Goal: Task Accomplishment & Management: Use online tool/utility

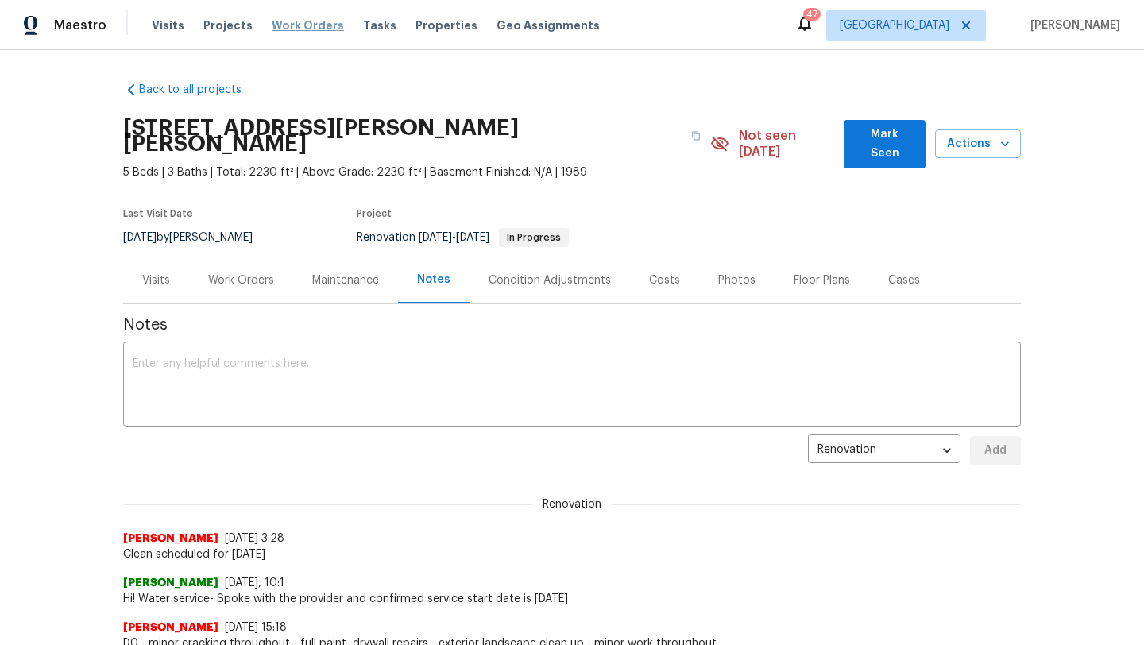
click at [315, 23] on span "Work Orders" at bounding box center [308, 25] width 72 height 16
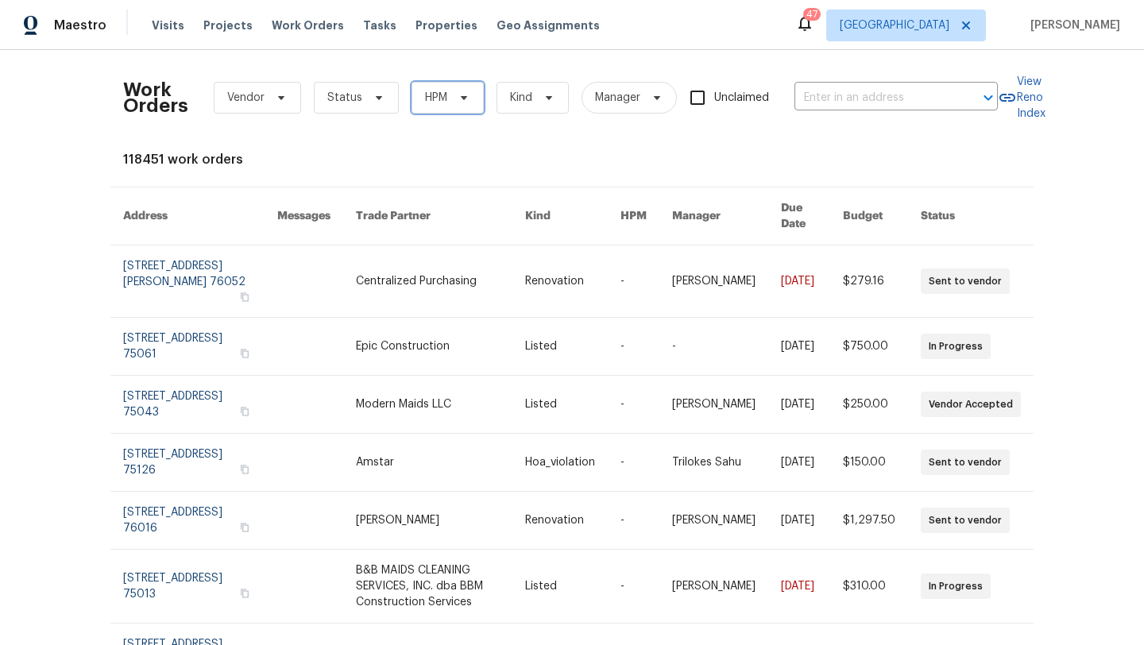
click at [453, 97] on span at bounding box center [461, 97] width 17 height 13
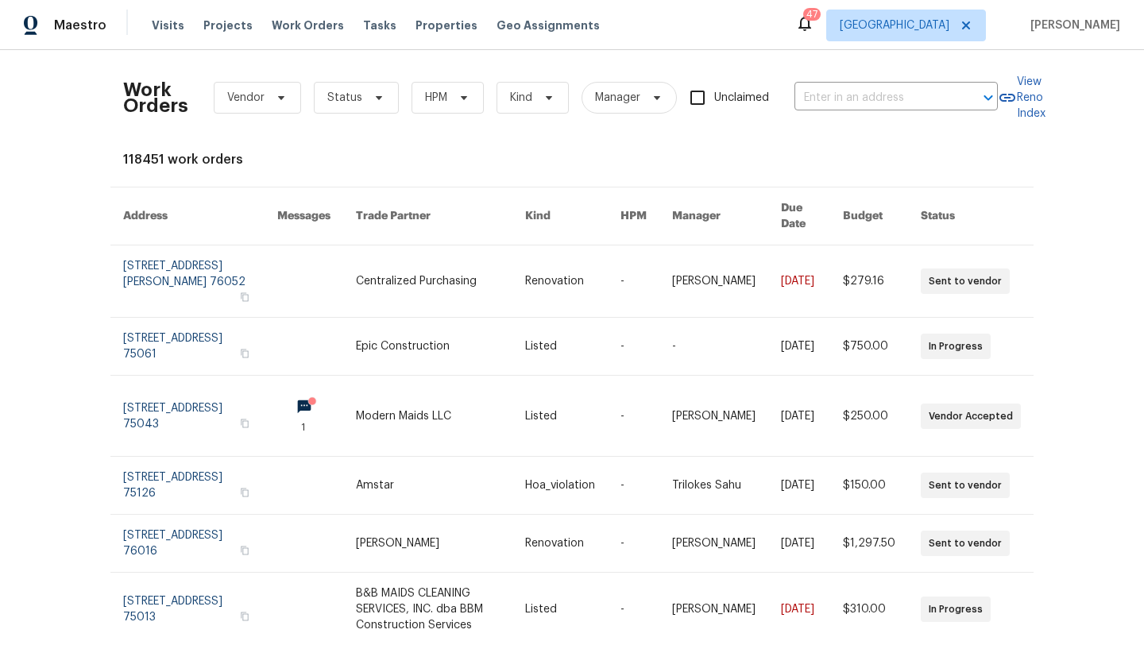
click at [430, 114] on div "Work Orders Vendor Status HPM Kind Manager Unclaimed ​" at bounding box center [560, 98] width 875 height 70
click at [440, 99] on span "HPM" at bounding box center [436, 98] width 22 height 16
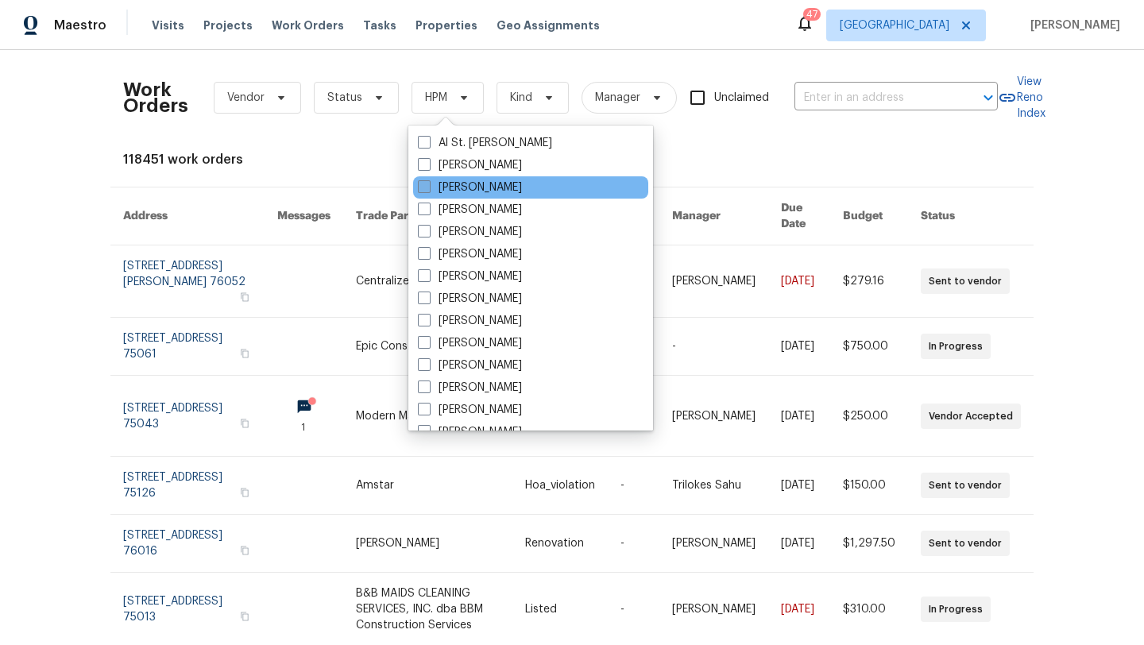
click at [450, 186] on label "[PERSON_NAME]" at bounding box center [470, 188] width 104 height 16
click at [428, 186] on input "[PERSON_NAME]" at bounding box center [423, 185] width 10 height 10
checkbox input "true"
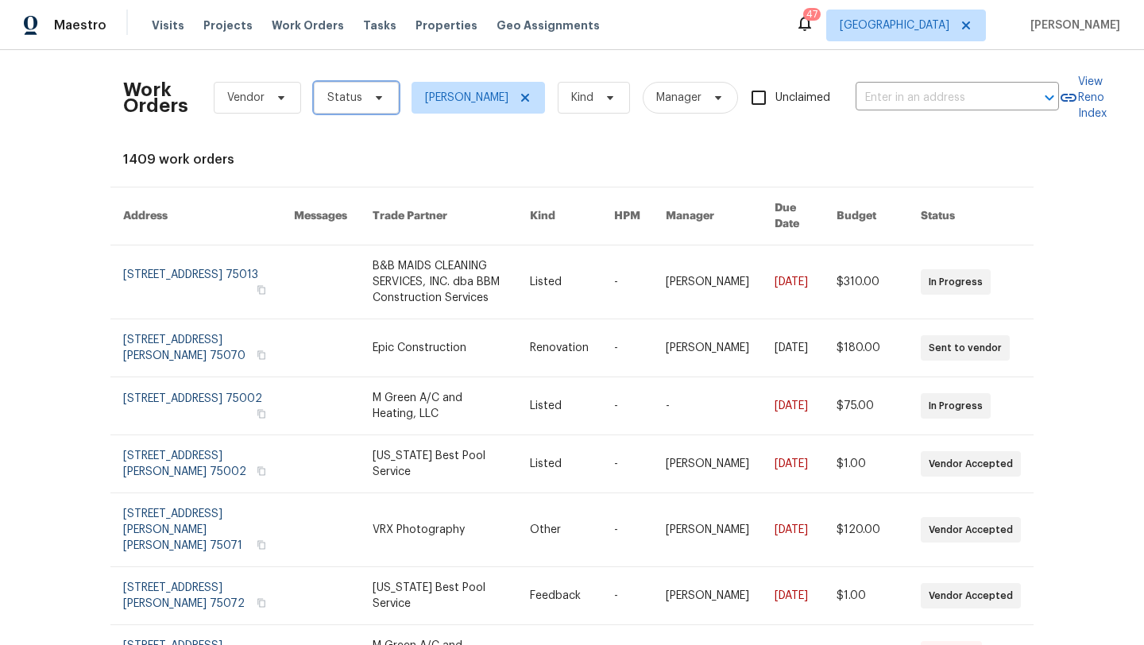
click at [363, 109] on span "Status" at bounding box center [356, 98] width 85 height 32
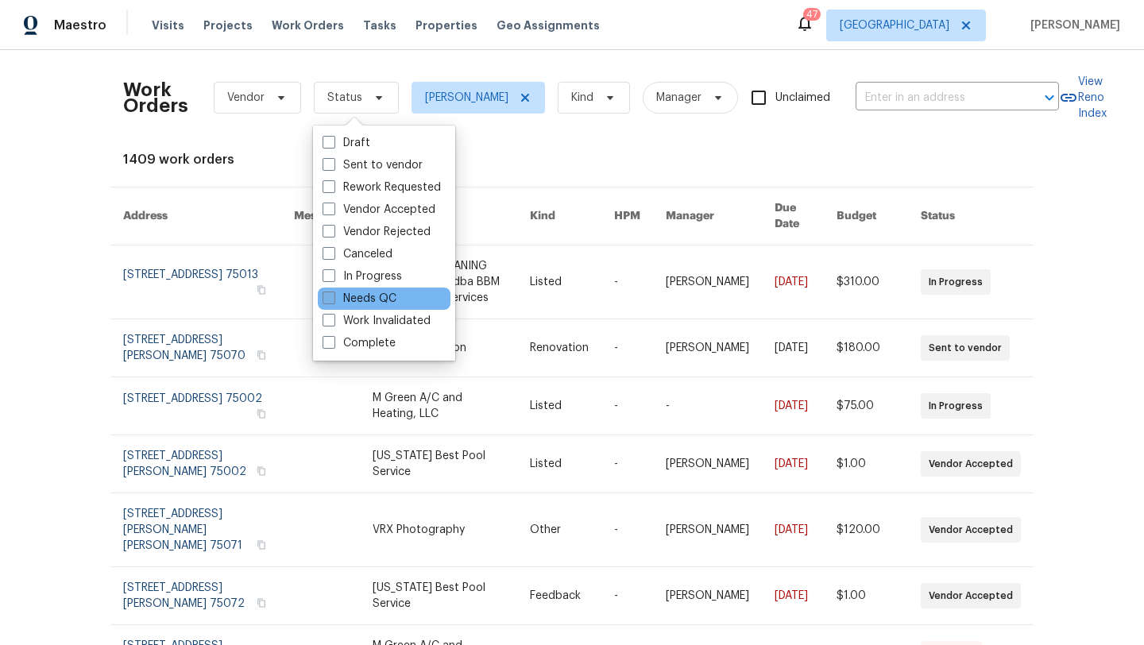
click at [367, 292] on label "Needs QC" at bounding box center [360, 299] width 74 height 16
click at [333, 292] on input "Needs QC" at bounding box center [328, 296] width 10 height 10
checkbox input "true"
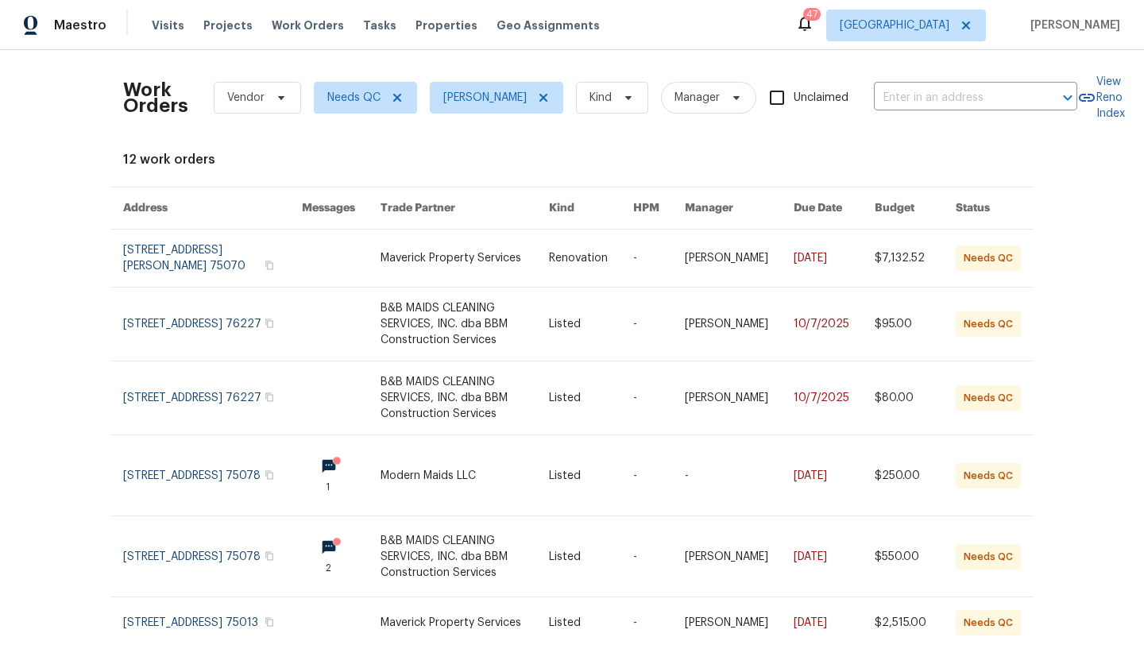
click at [1087, 211] on div "Work Orders Vendor Needs QC Alicia Anices Kind Manager Unclaimed ​ View Reno In…" at bounding box center [572, 347] width 1144 height 595
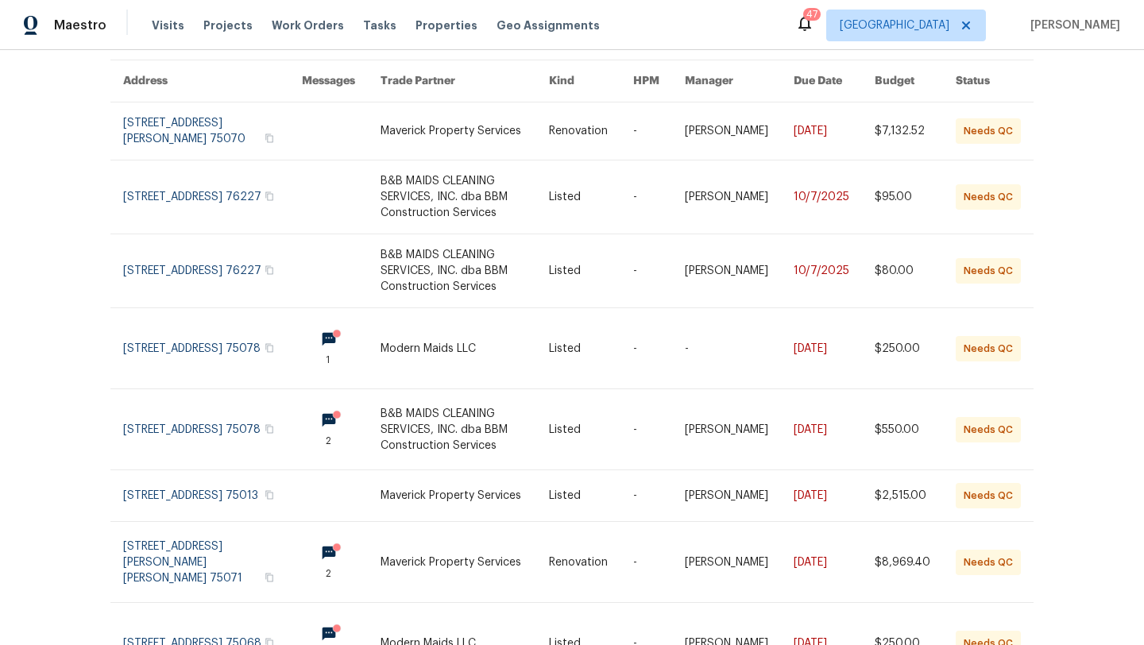
scroll to position [159, 0]
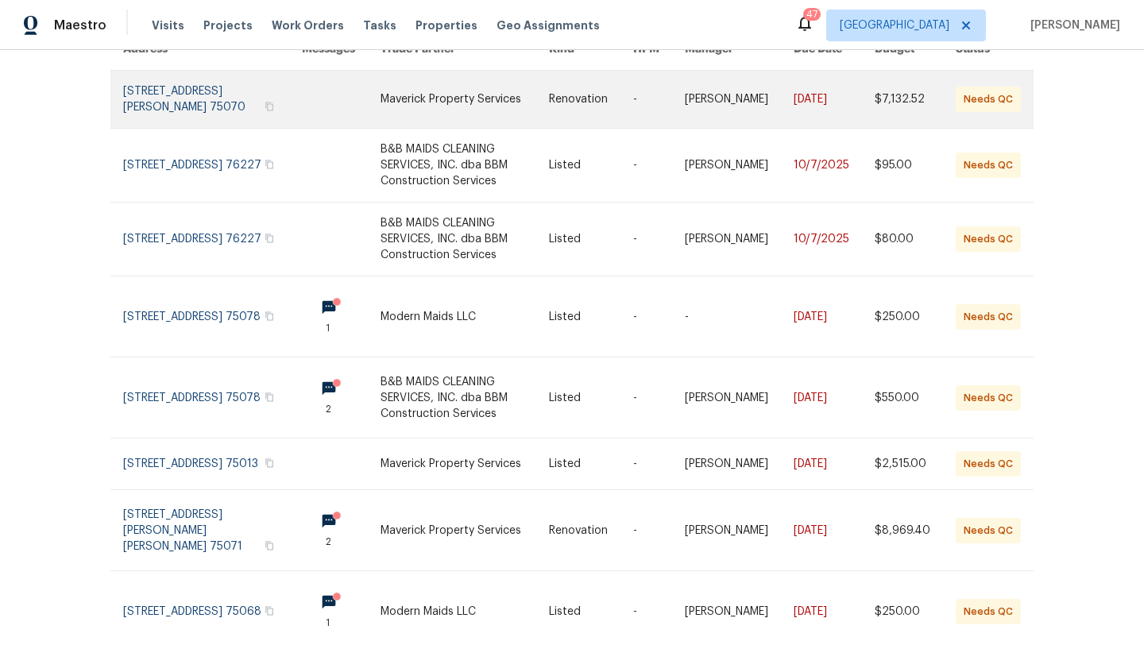
click at [489, 95] on link at bounding box center [465, 99] width 168 height 57
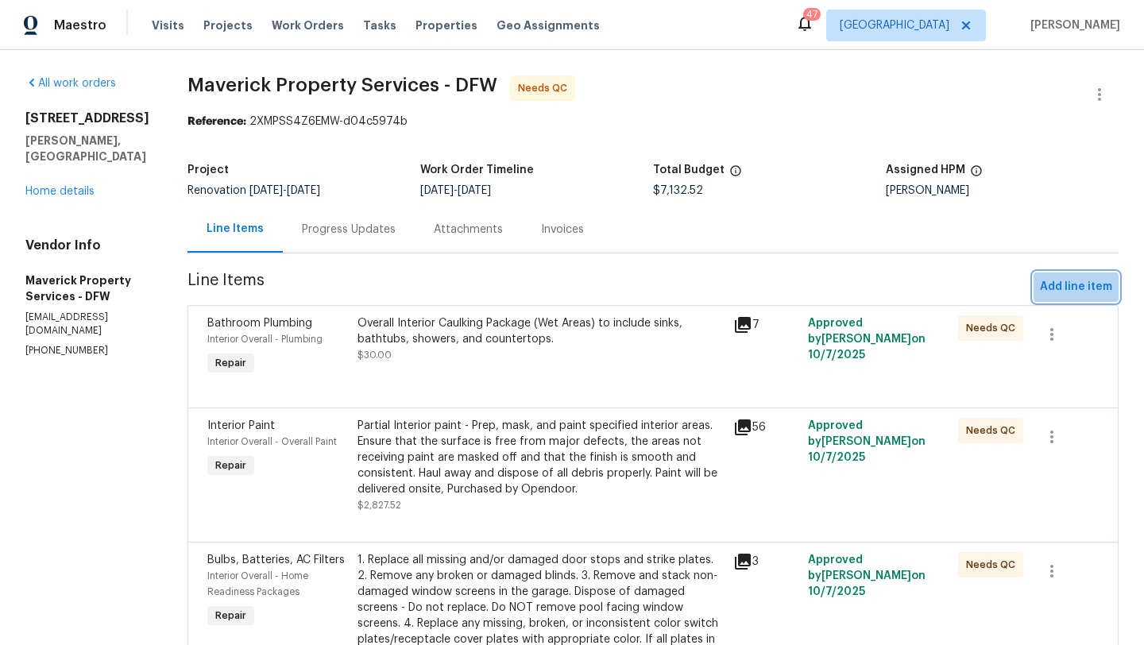
click at [1102, 282] on span "Add line item" at bounding box center [1076, 287] width 72 height 20
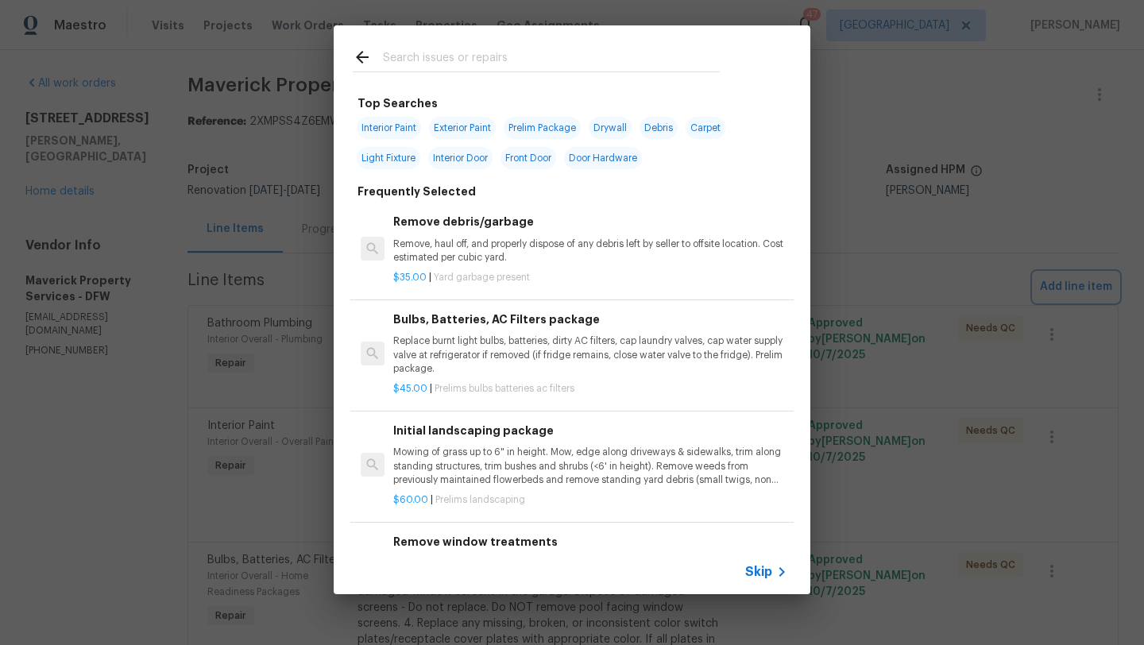
click at [1044, 250] on div "Top Searches Interior Paint Exterior Paint Prelim Package Drywall Debris Carpet…" at bounding box center [572, 310] width 1144 height 620
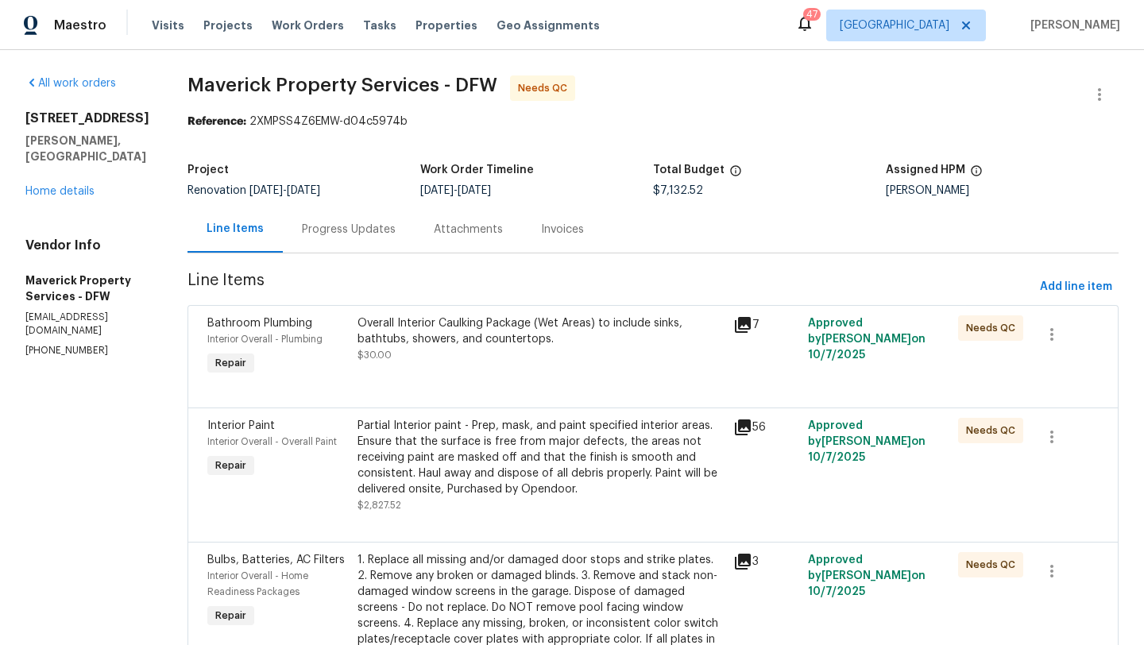
click at [396, 233] on div "Progress Updates" at bounding box center [349, 230] width 94 height 16
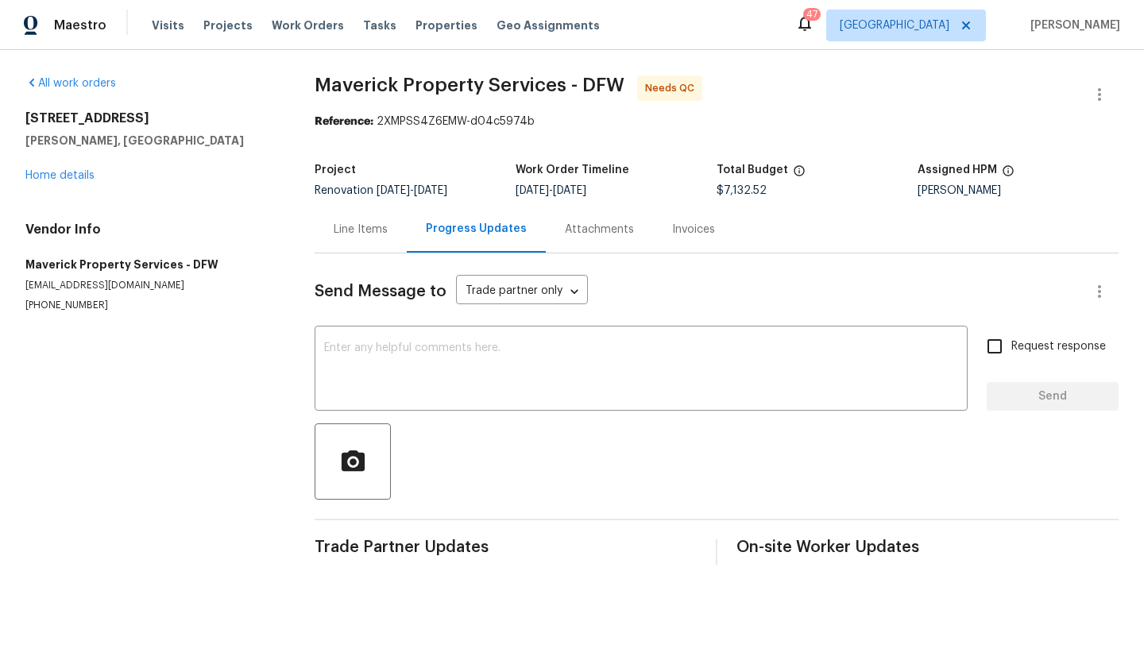
click at [64, 164] on div "3405 Pinecone Dr McKinney, TX 75070 Home details" at bounding box center [150, 146] width 251 height 73
click at [64, 172] on link "Home details" at bounding box center [59, 175] width 69 height 11
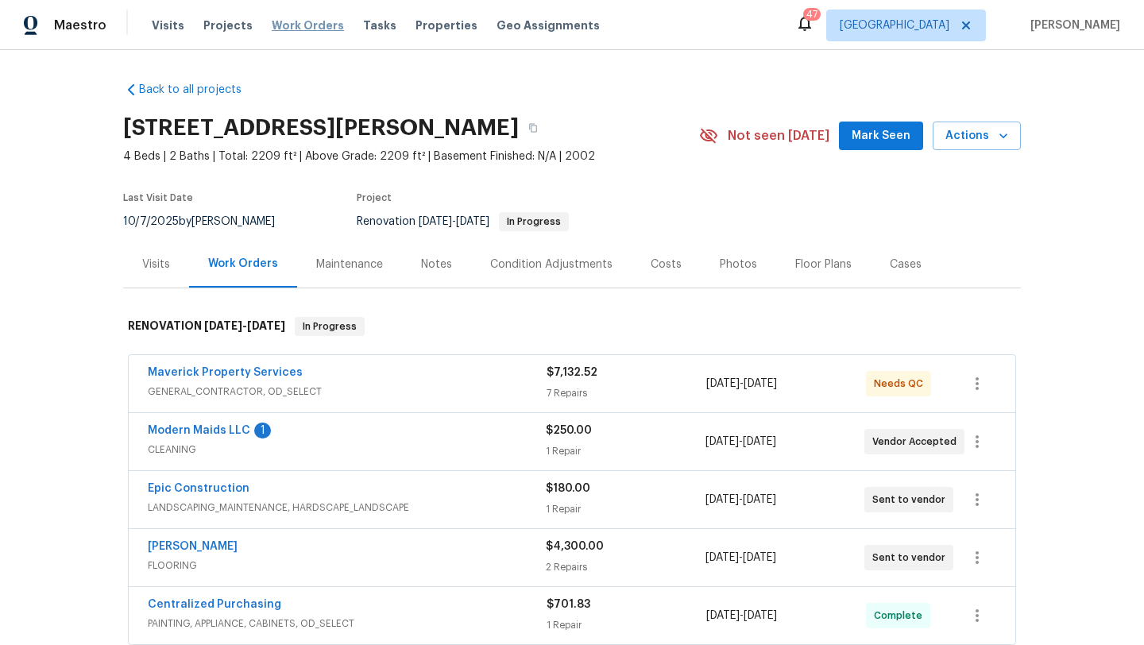
click at [327, 22] on span "Work Orders" at bounding box center [308, 25] width 72 height 16
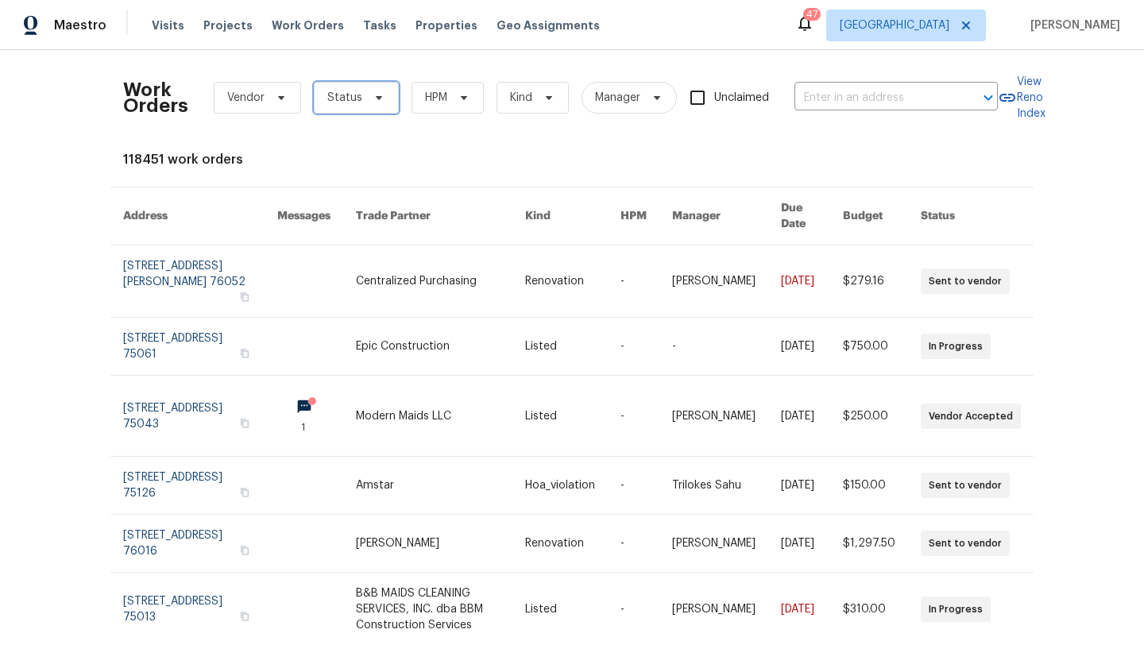
click at [368, 97] on span at bounding box center [376, 97] width 17 height 13
click at [280, 91] on span "Vendor" at bounding box center [257, 98] width 87 height 32
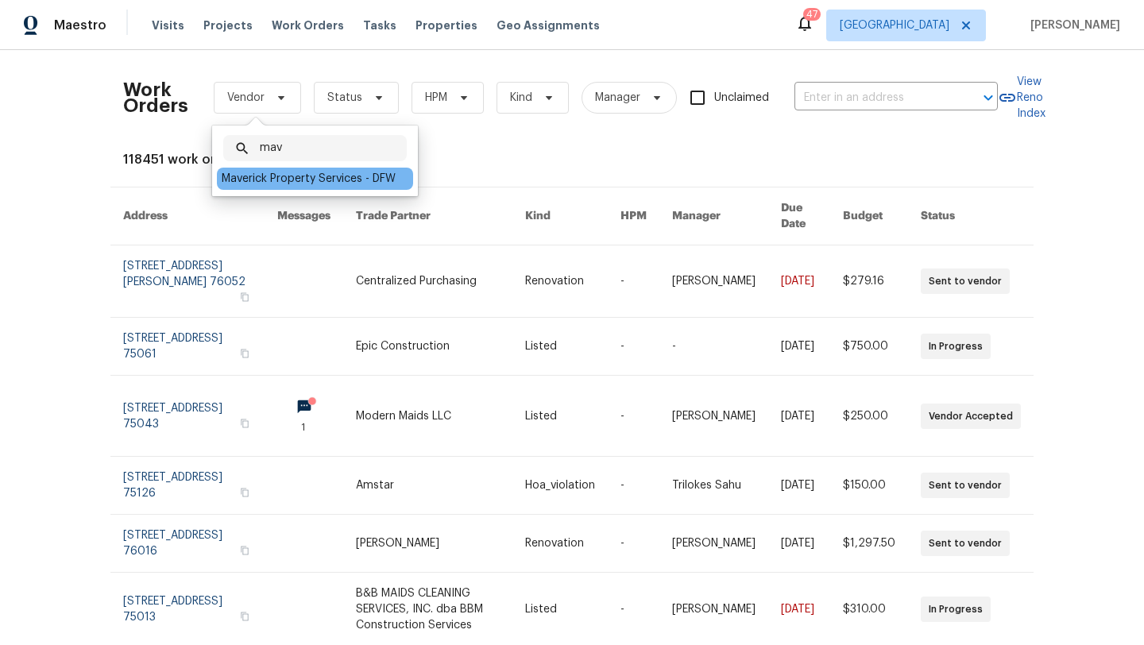
type input "mav"
click at [280, 176] on div "Maverick Property Services - DFW" at bounding box center [309, 179] width 174 height 16
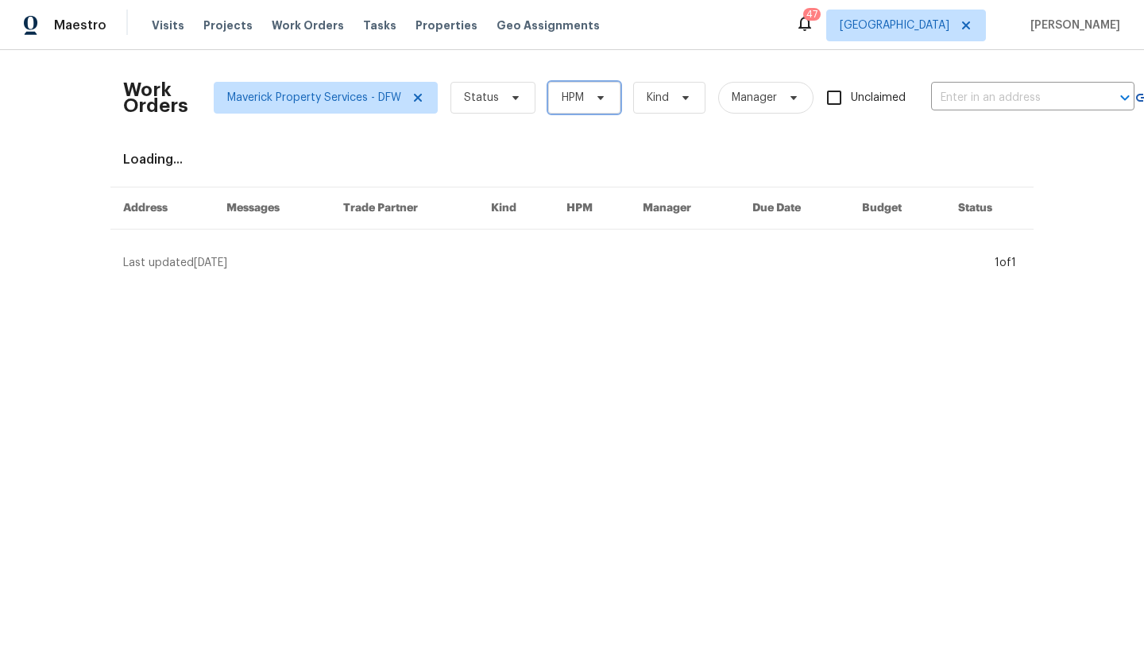
click at [565, 102] on span "HPM" at bounding box center [573, 98] width 22 height 16
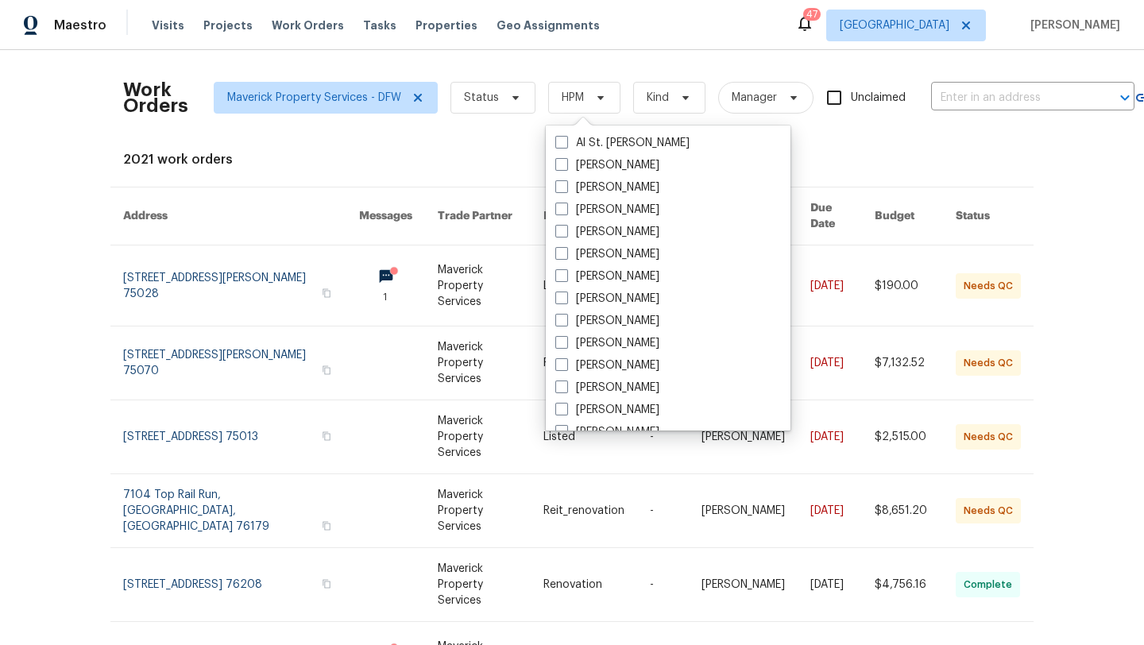
click at [587, 191] on label "[PERSON_NAME]" at bounding box center [607, 188] width 104 height 16
click at [566, 190] on input "[PERSON_NAME]" at bounding box center [560, 185] width 10 height 10
checkbox input "true"
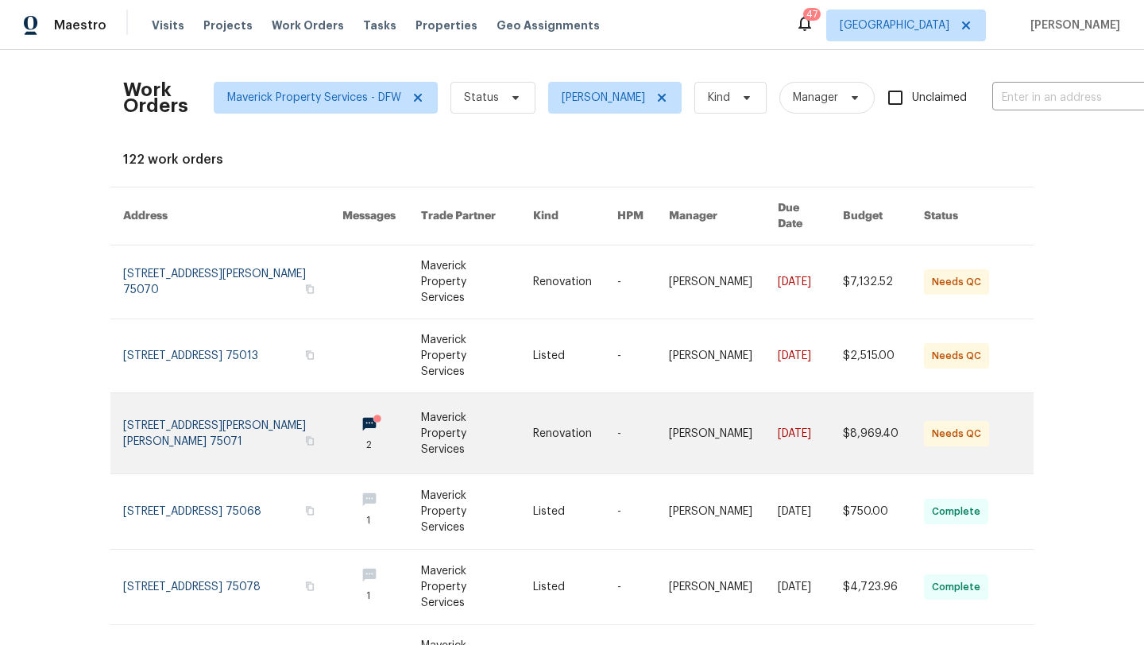
click at [217, 393] on link at bounding box center [232, 433] width 219 height 80
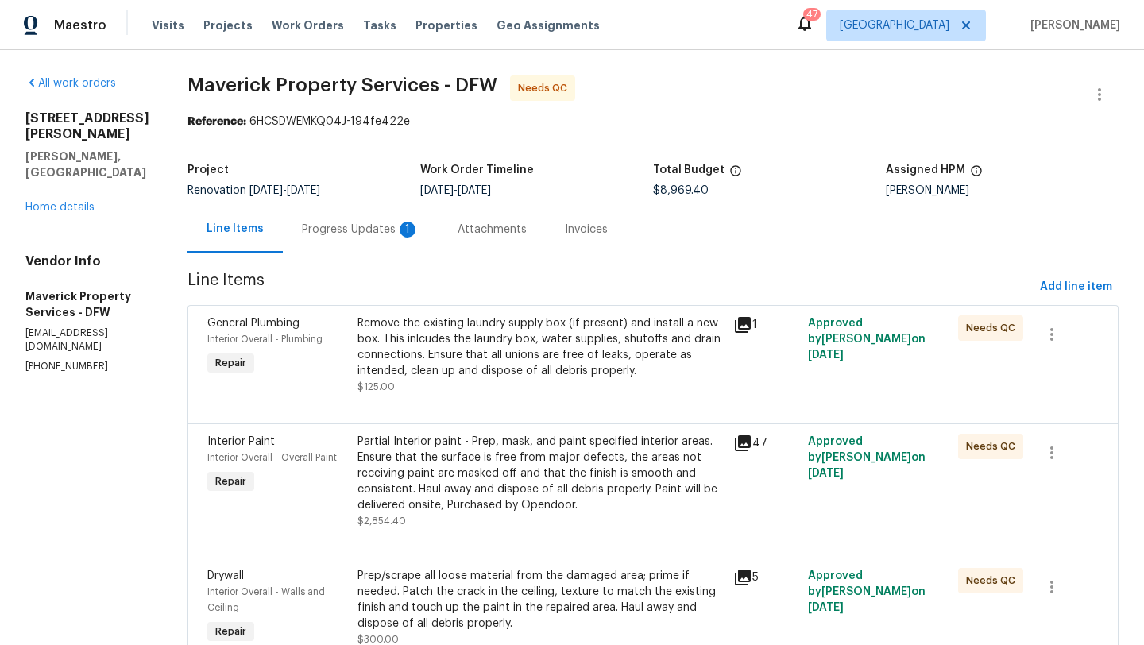
click at [416, 237] on div "1" at bounding box center [408, 230] width 16 height 16
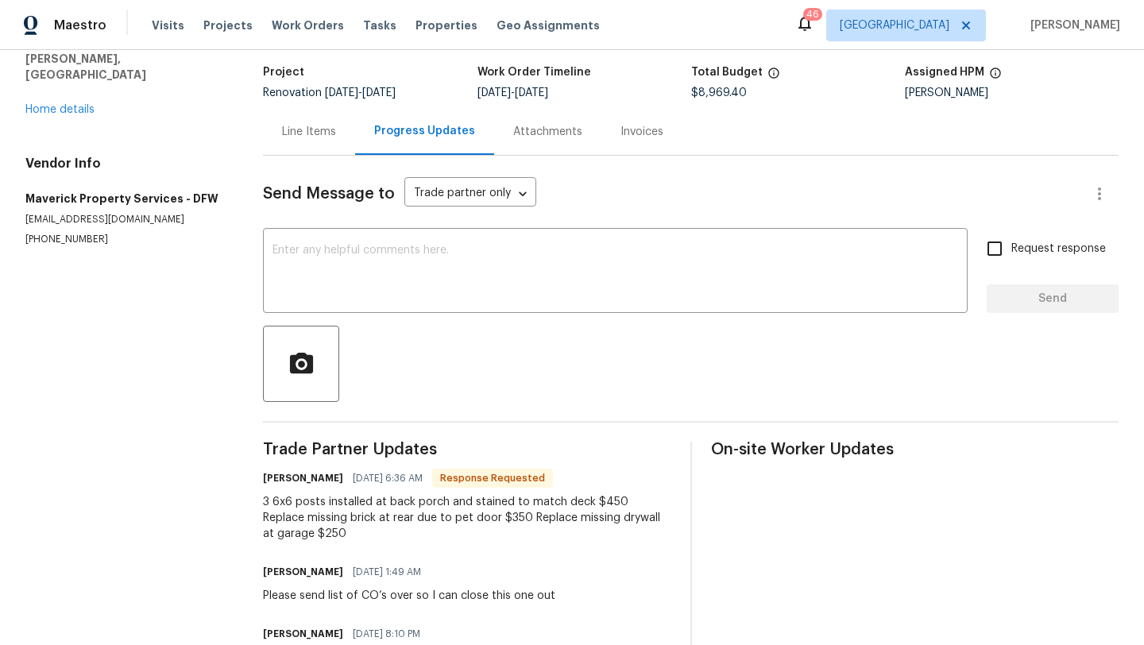
scroll to position [127, 0]
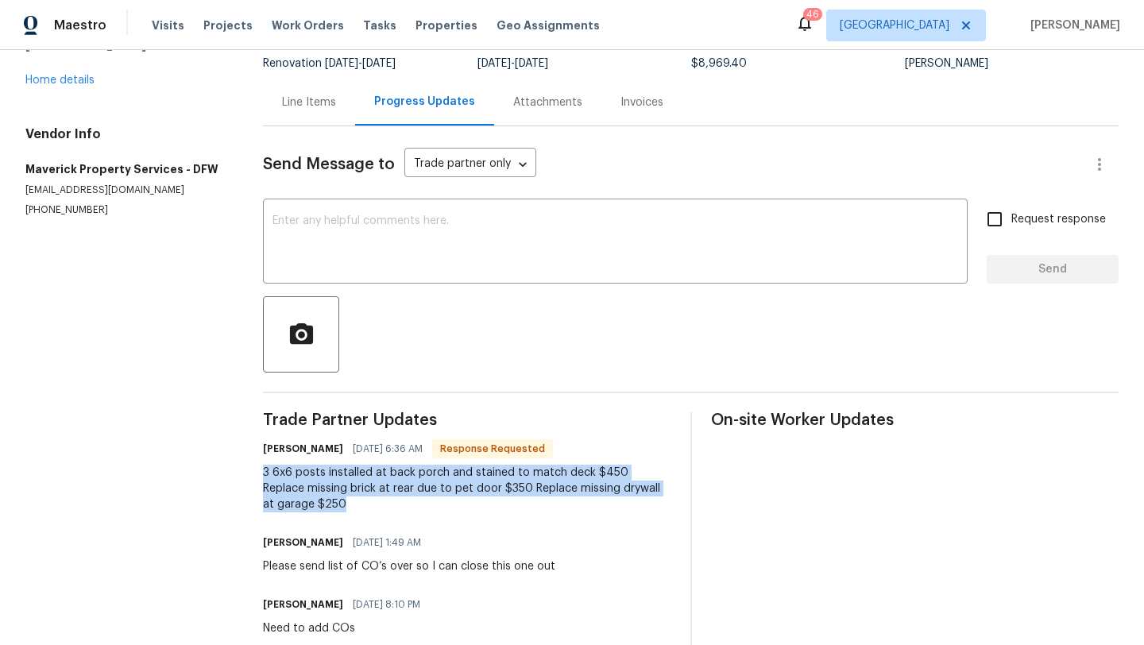
drag, startPoint x: 314, startPoint y: 508, endPoint x: 265, endPoint y: 470, distance: 61.7
click at [265, 470] on div "All work orders 240 Priscilla Cir McKinney, TX 75071 Home details Vendor Info M…" at bounding box center [572, 333] width 1144 height 820
copy div "3 6x6 posts installed at back porch and stained to match deck $450 Replace miss…"
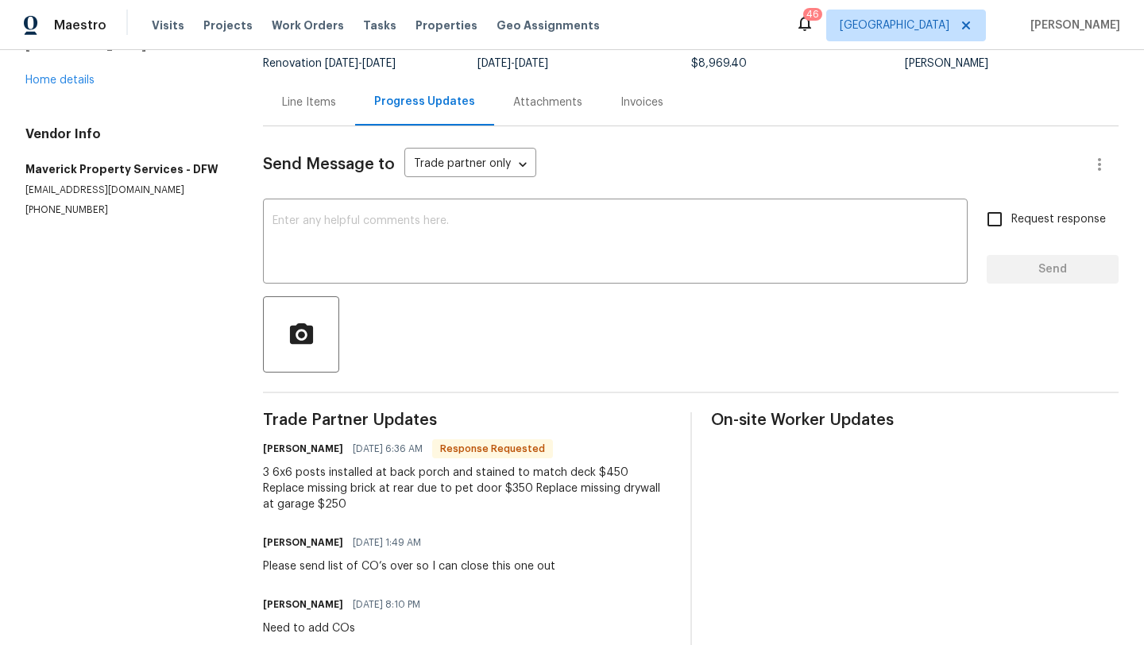
click at [317, 111] on div "Line Items" at bounding box center [309, 102] width 92 height 47
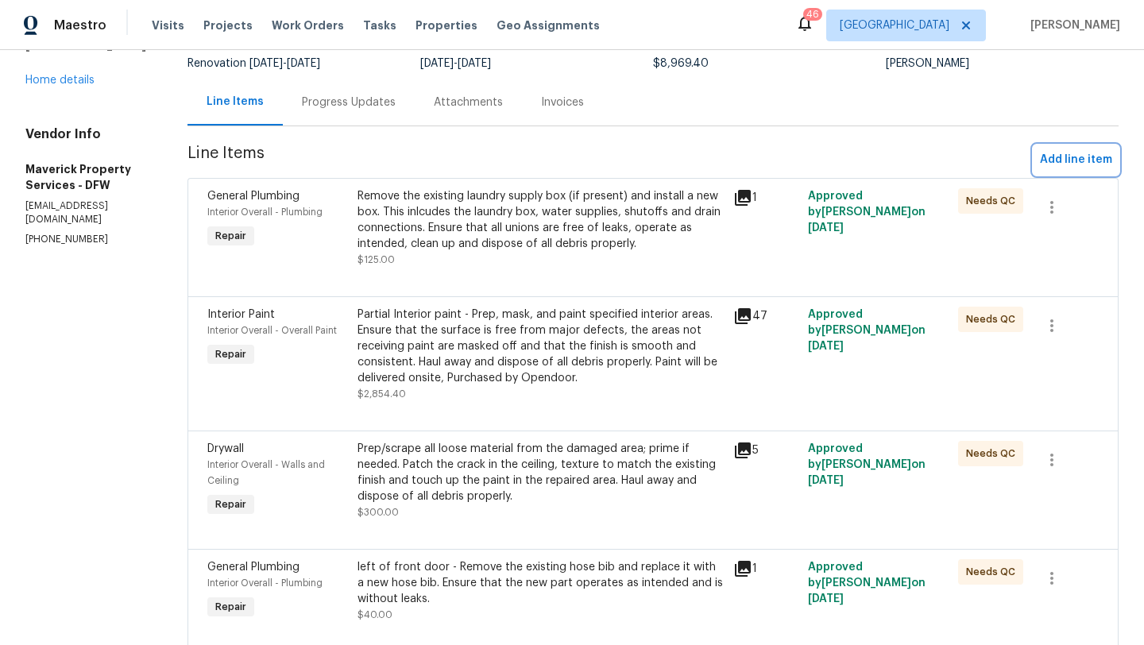
click at [1091, 160] on span "Add line item" at bounding box center [1076, 160] width 72 height 20
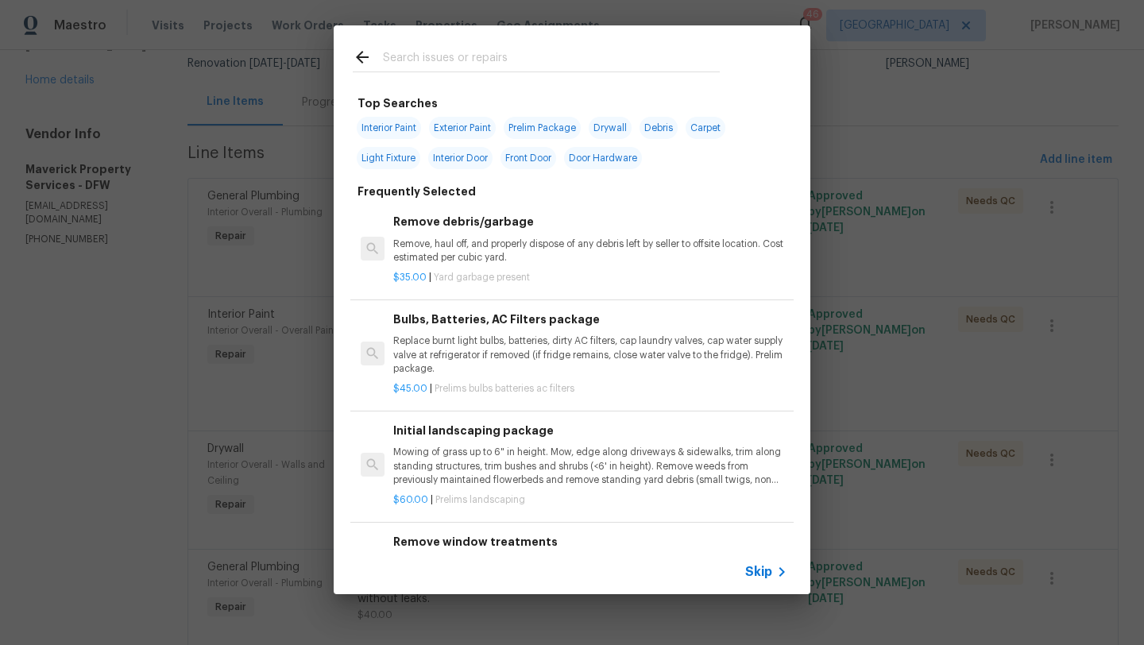
click at [477, 64] on input "text" at bounding box center [551, 60] width 337 height 24
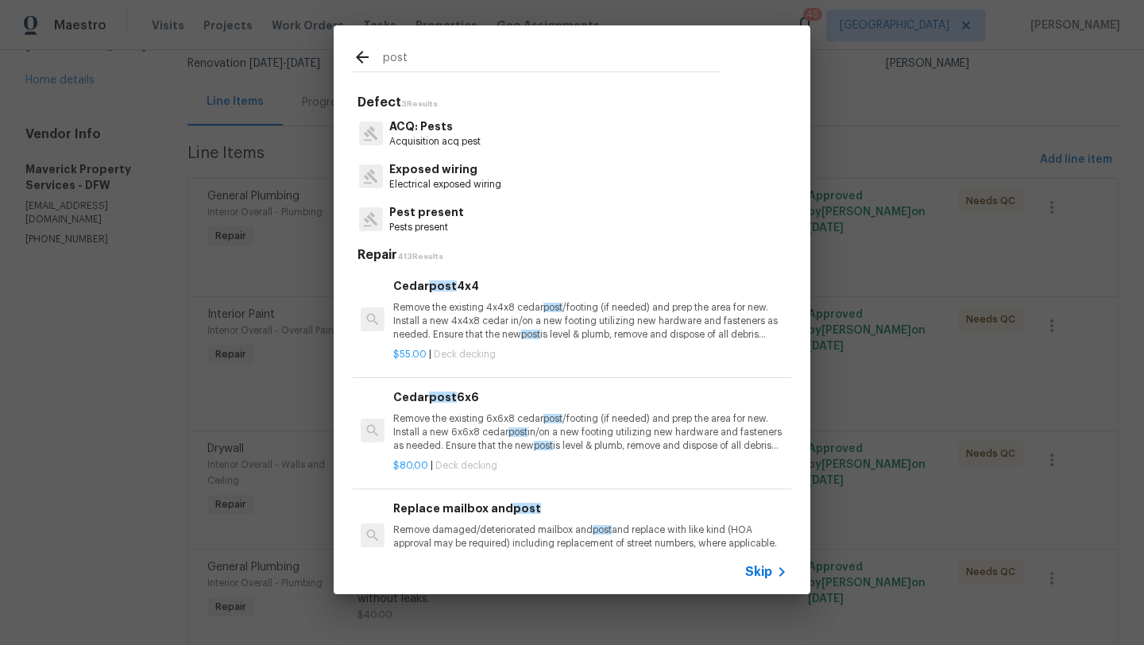
type input "post"
click at [444, 397] on span "post" at bounding box center [443, 397] width 28 height 11
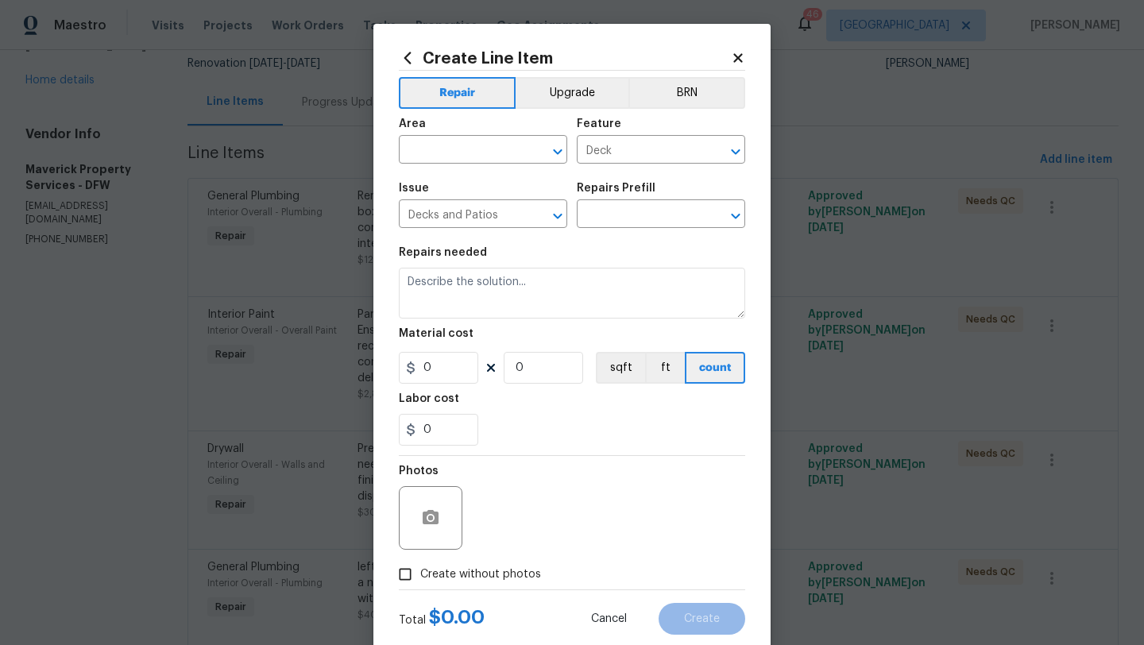
type textarea "Remove the existing 6x6x8 cedar post/footing (if needed) and prep the area for …"
type input "1"
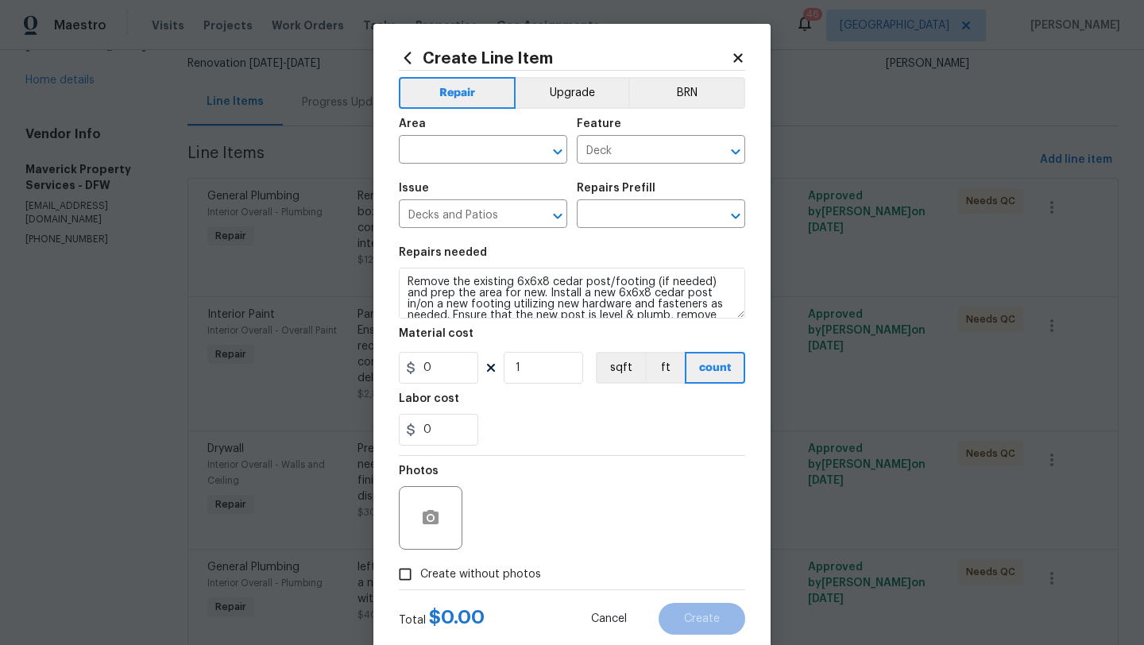
type input "Cedar post 6x6 $80.00"
type input "80"
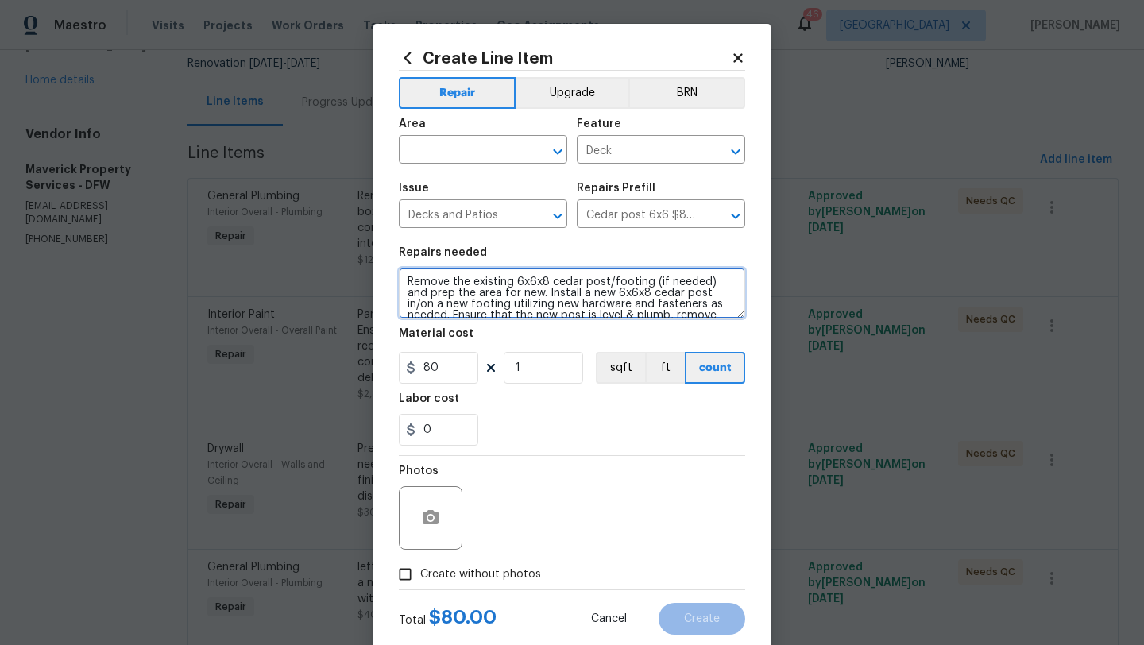
click at [458, 283] on textarea "Remove the existing 6x6x8 cedar post/footing (if needed) and prep the area for …" at bounding box center [572, 293] width 346 height 51
paste textarea "3 6x6 posts installed at back porch and stained to match deck $450 Replace miss…"
type textarea "3 6x6 posts installed at back porch and stained to match deck $450 Replace miss…"
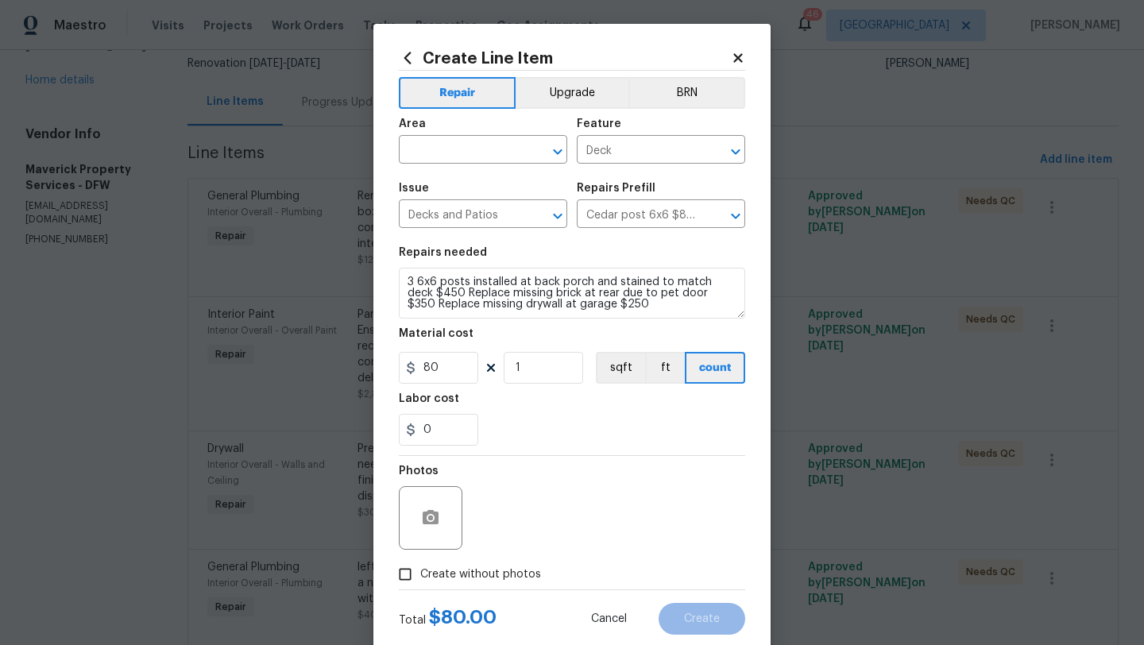
click at [455, 164] on span "Area ​" at bounding box center [483, 141] width 168 height 64
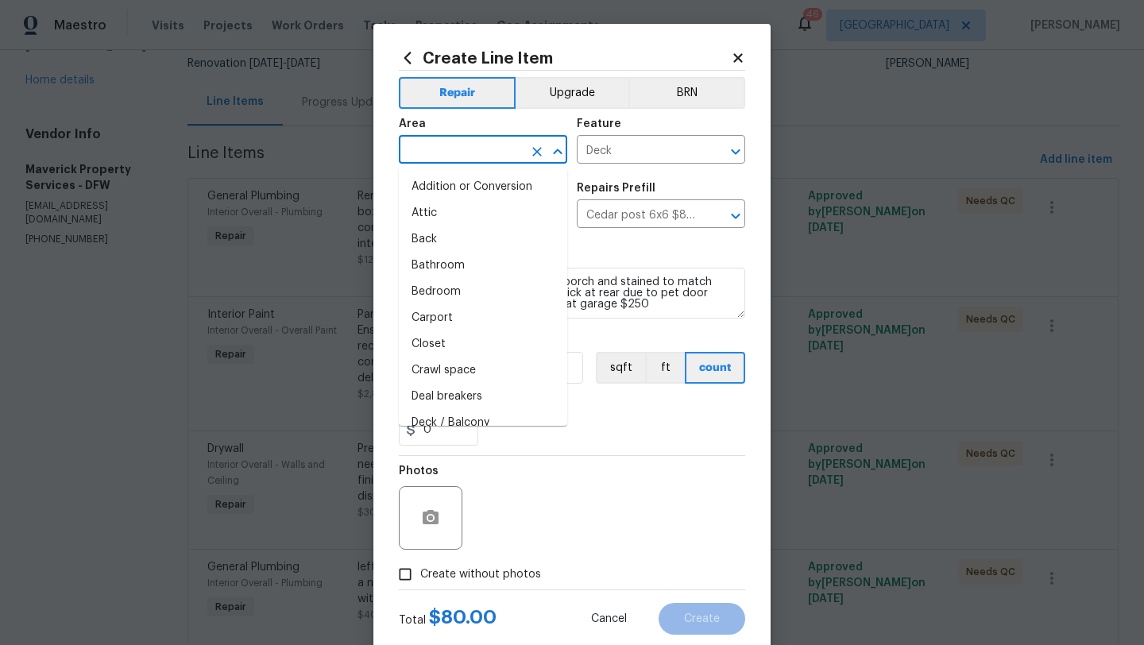
click at [456, 155] on input "text" at bounding box center [461, 151] width 124 height 25
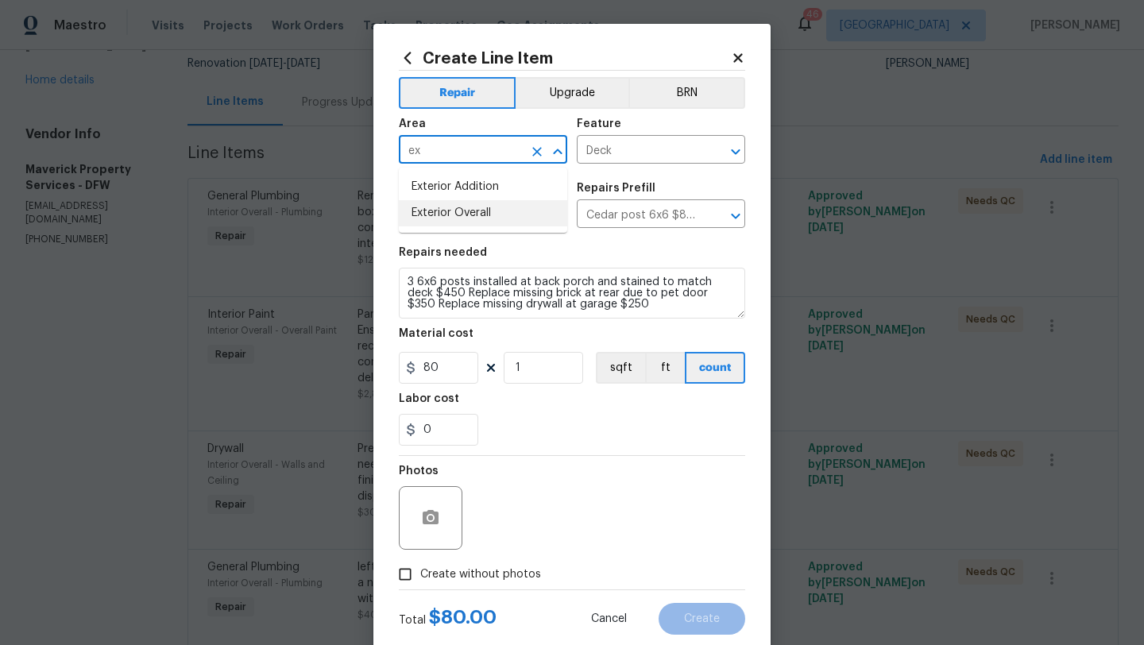
click at [444, 226] on li "Exterior Overall" at bounding box center [483, 213] width 168 height 26
type input "Exterior Overall"
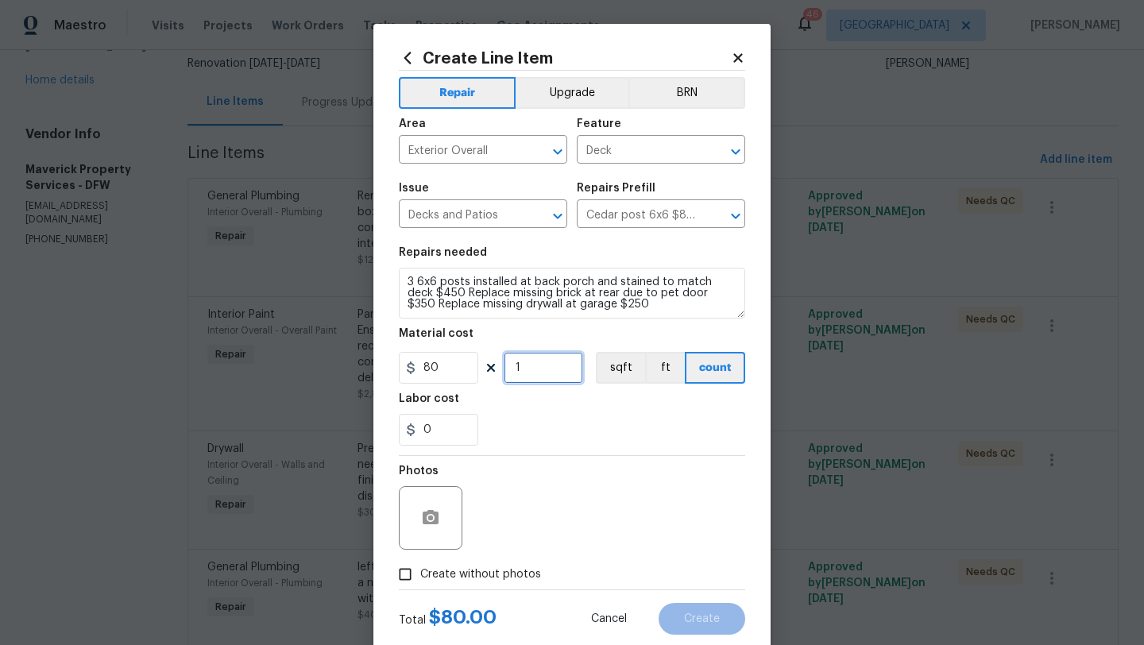
click at [534, 372] on input "1" at bounding box center [543, 368] width 79 height 32
type input "13"
click at [420, 428] on input "0" at bounding box center [438, 430] width 79 height 32
type input "10"
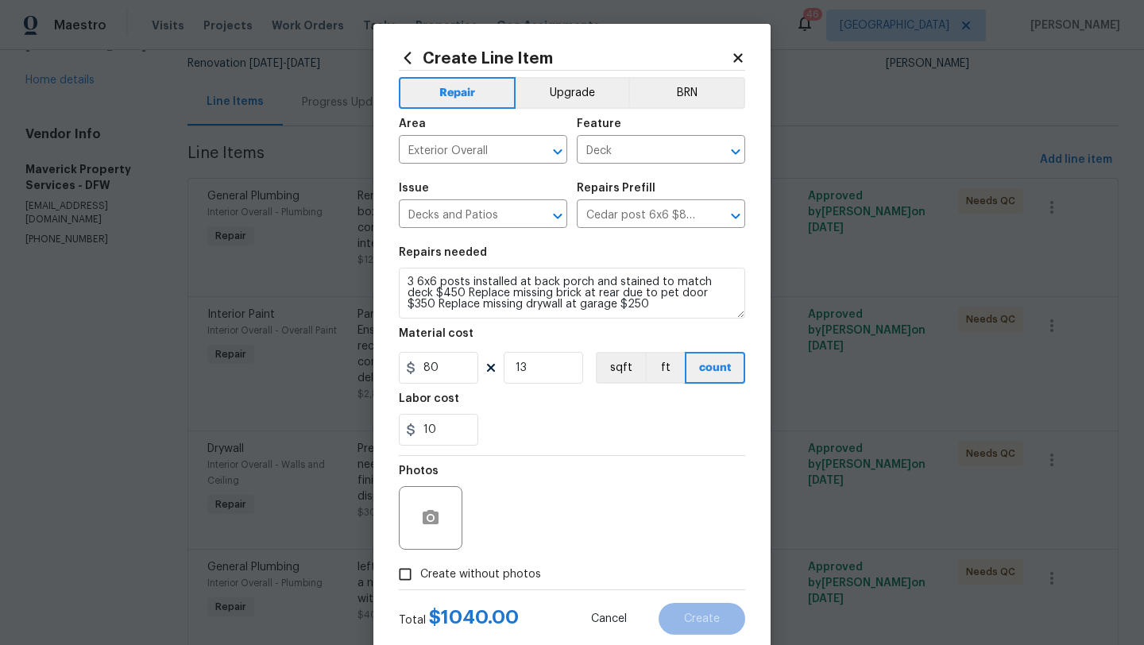
click at [496, 578] on span "Create without photos" at bounding box center [480, 574] width 121 height 17
click at [420, 578] on input "Create without photos" at bounding box center [405, 574] width 30 height 30
checkbox input "true"
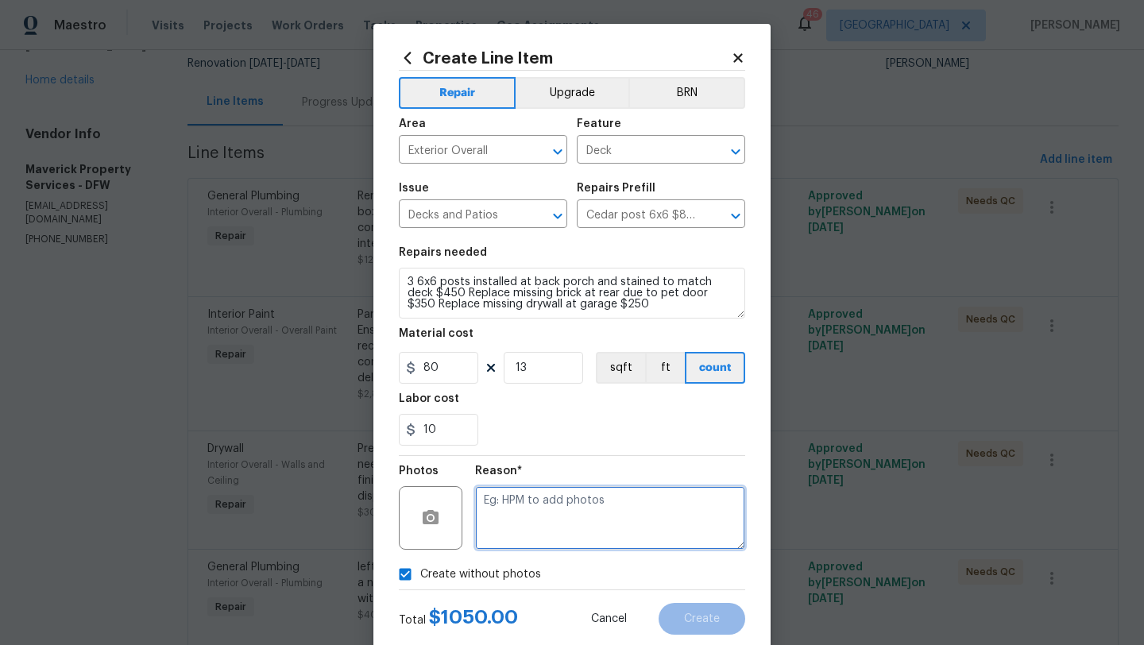
click at [548, 506] on textarea at bounding box center [610, 518] width 270 height 64
type textarea "scout"
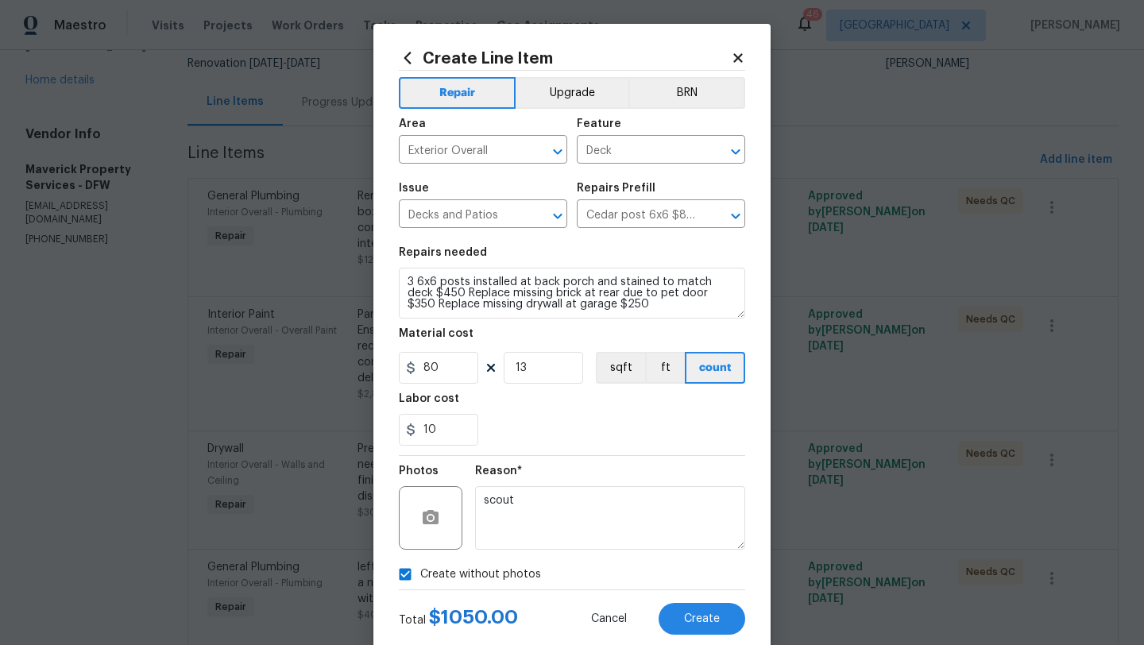
click at [749, 636] on div "Create Line Item Repair Upgrade BRN Area Exterior Overall ​ Feature Deck ​ Issu…" at bounding box center [571, 342] width 397 height 636
click at [694, 625] on button "Create" at bounding box center [702, 619] width 87 height 32
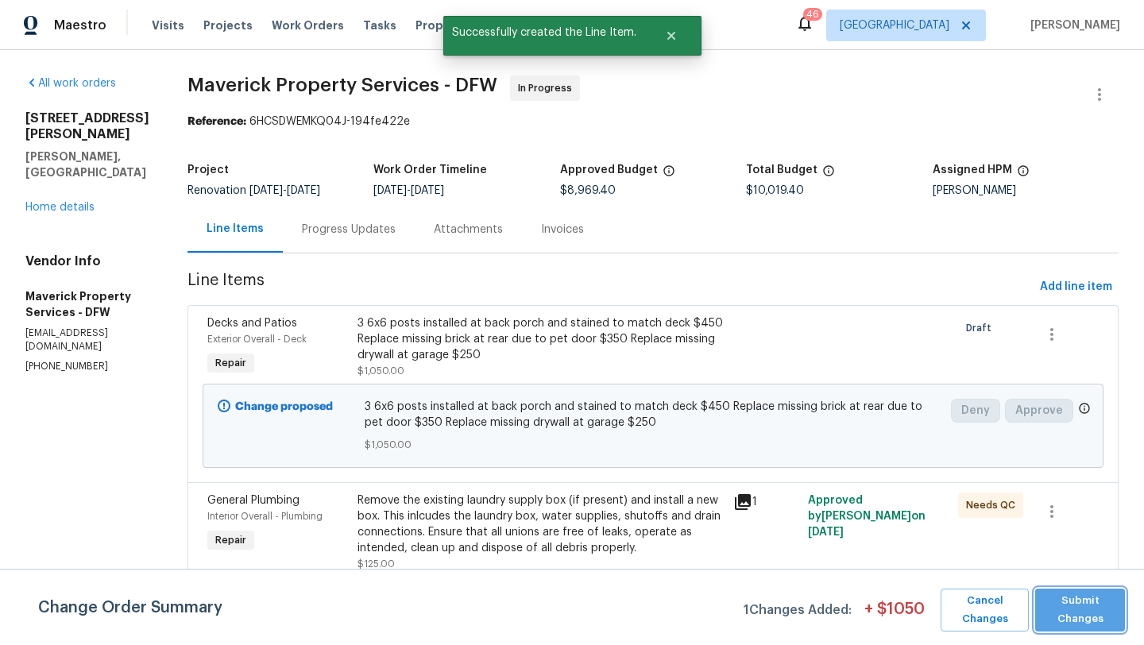
click at [1086, 613] on span "Submit Changes" at bounding box center [1080, 610] width 74 height 37
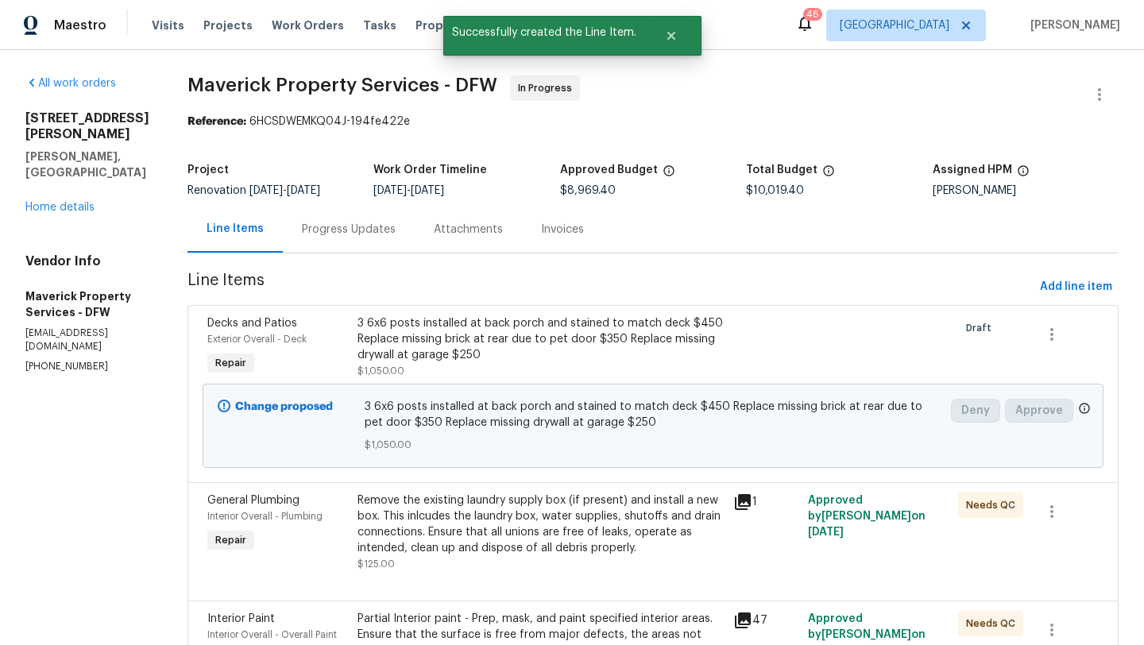
click at [495, 541] on div "Remove the existing laundry supply box (if present) and install a new box. This…" at bounding box center [541, 525] width 366 height 64
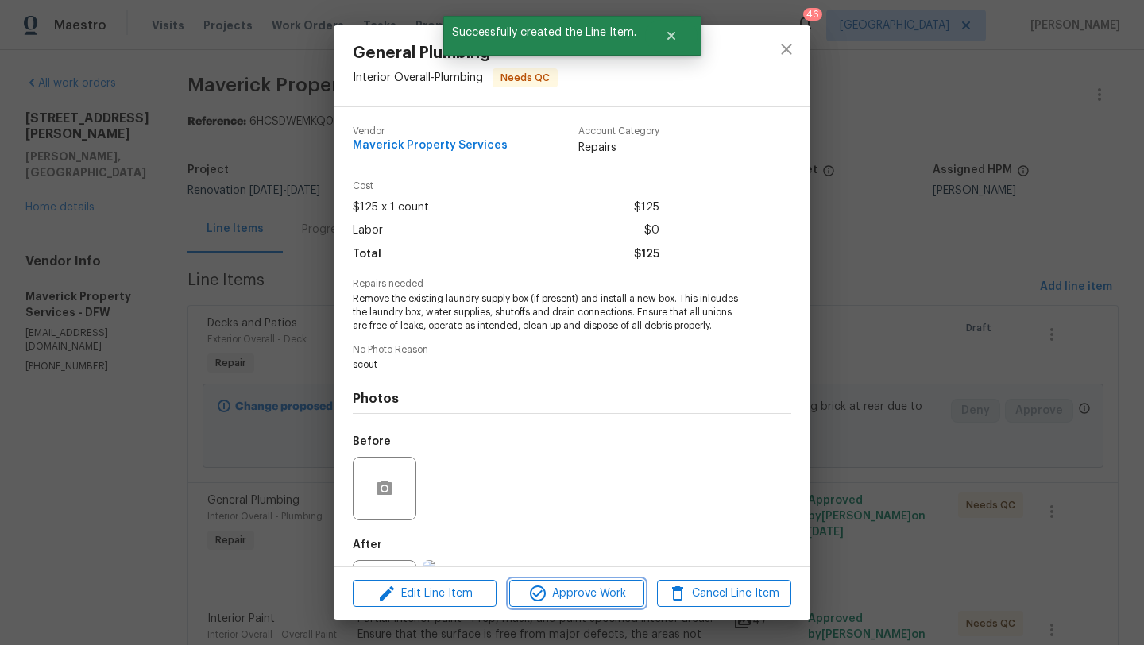
click at [555, 585] on span "Approve Work" at bounding box center [576, 594] width 125 height 20
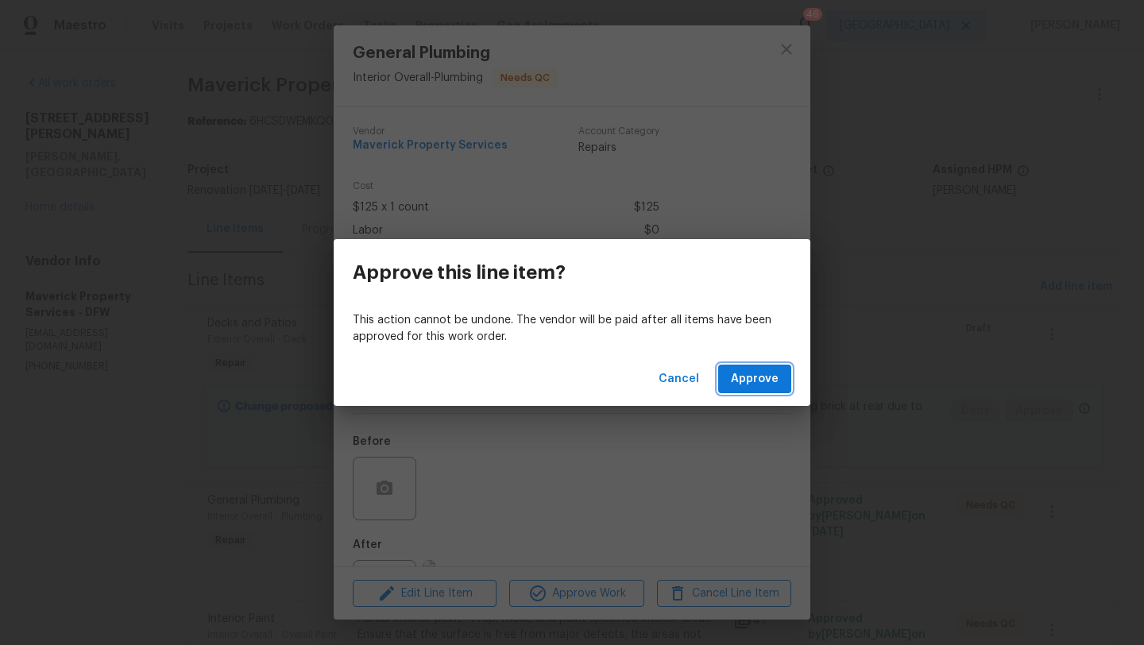
click at [754, 379] on span "Approve" at bounding box center [755, 379] width 48 height 20
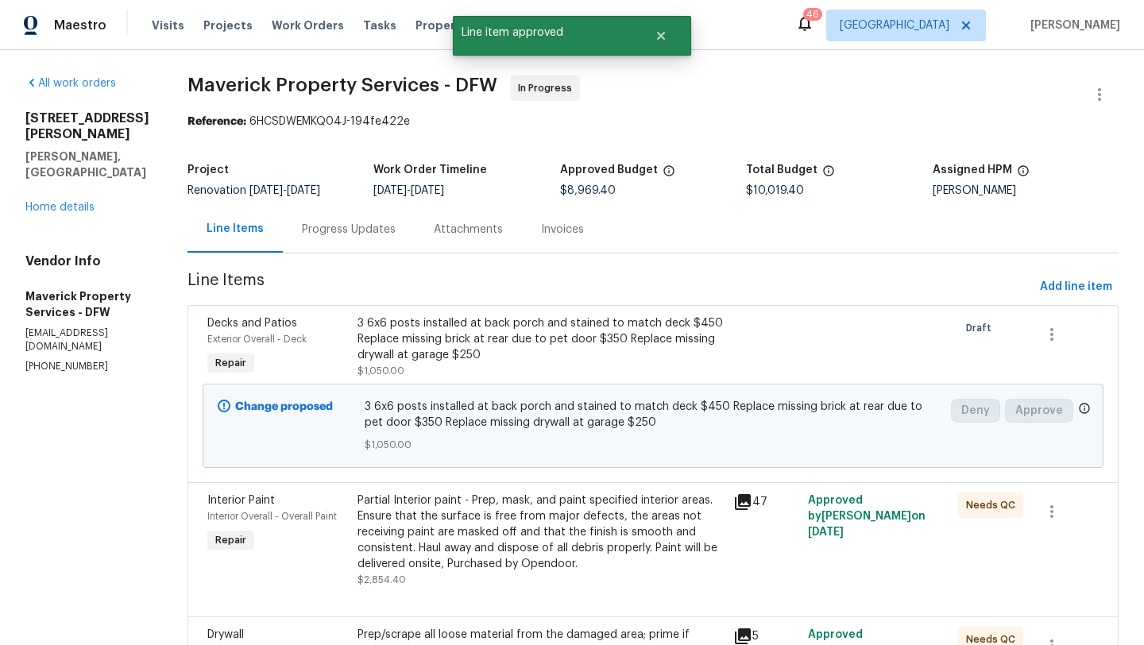
click at [601, 531] on div "Partial Interior paint - Prep, mask, and paint specified interior areas. Ensure…" at bounding box center [541, 532] width 366 height 79
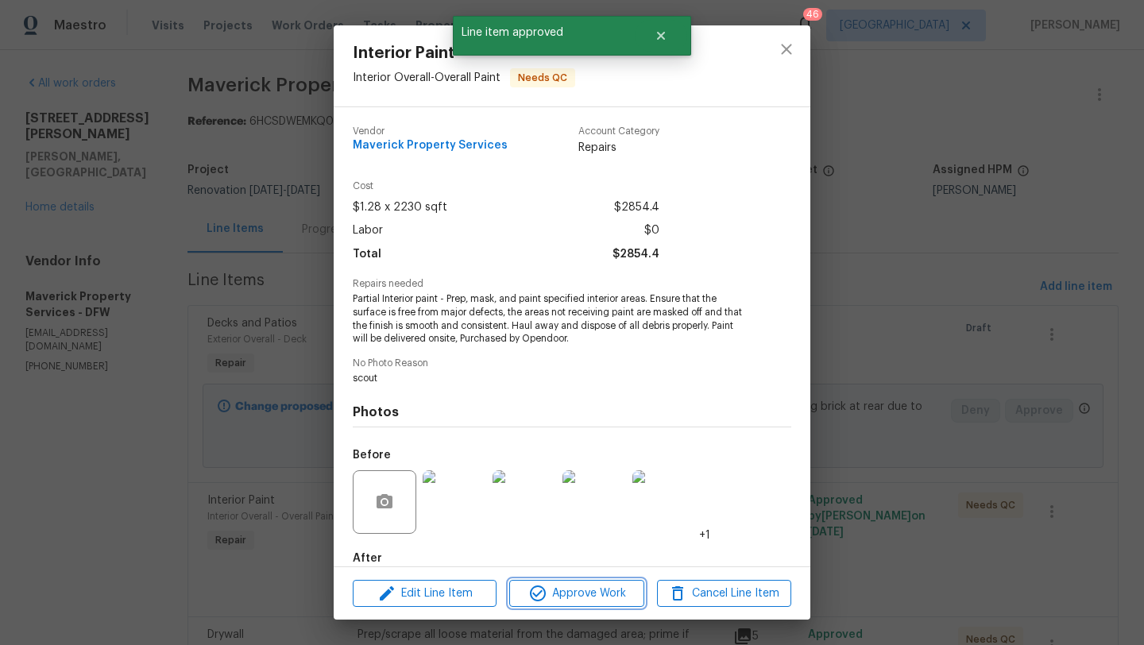
click at [592, 593] on span "Approve Work" at bounding box center [576, 594] width 125 height 20
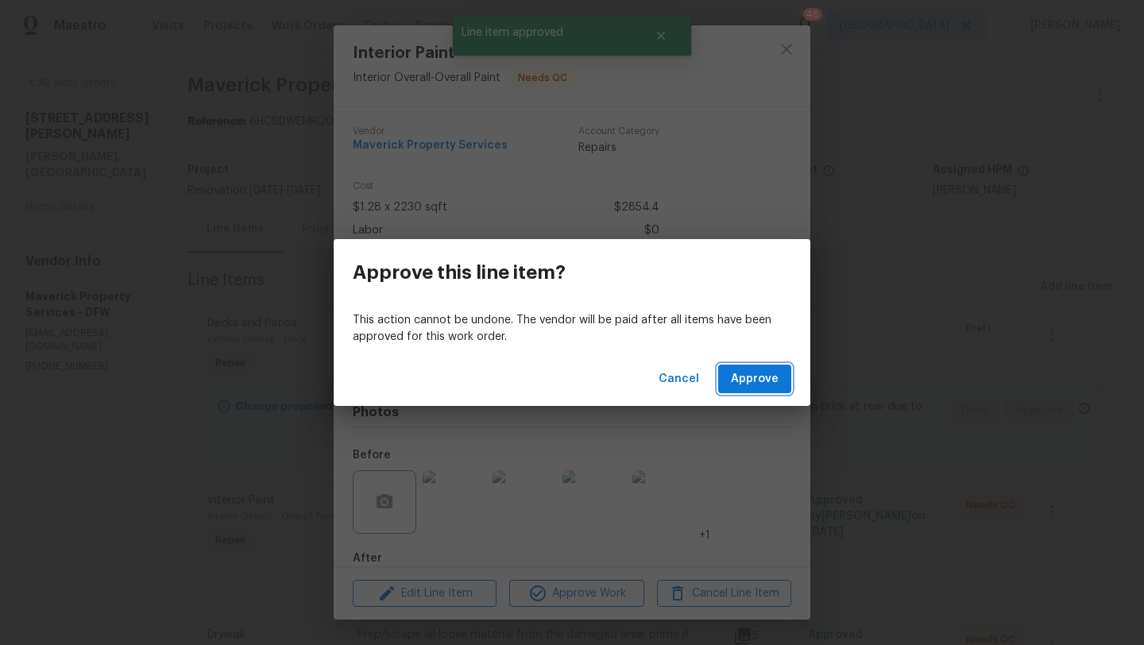
click at [744, 372] on span "Approve" at bounding box center [755, 379] width 48 height 20
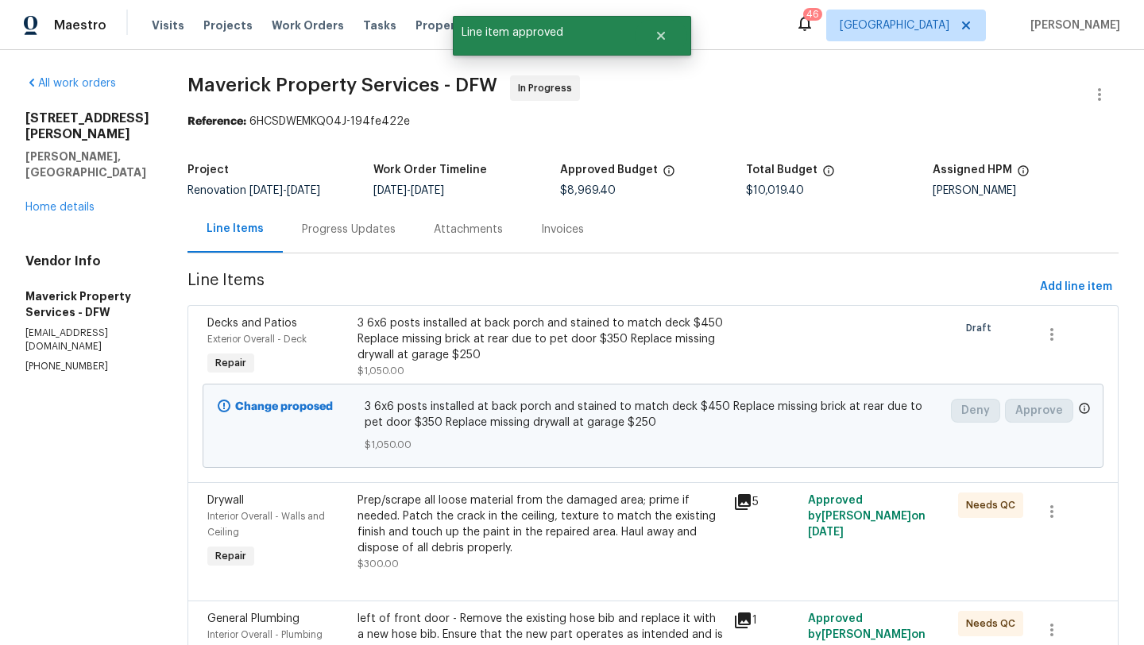
click at [579, 506] on div "Prep/scrape all loose material from the damaged area; prime if needed. Patch th…" at bounding box center [541, 525] width 366 height 64
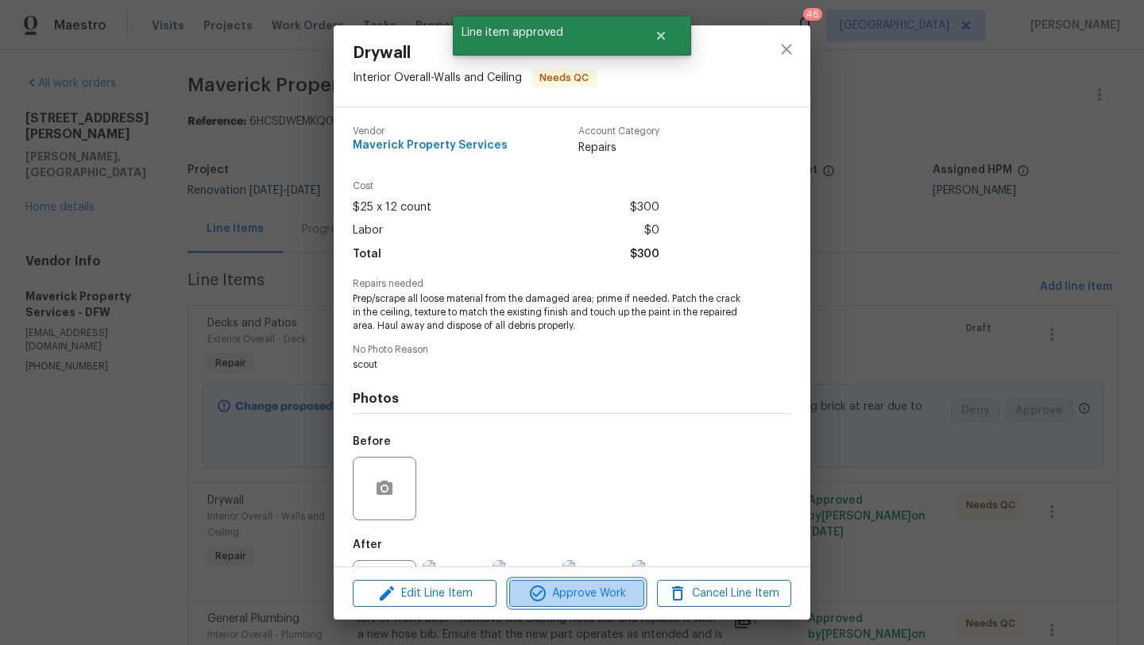
click at [591, 592] on span "Approve Work" at bounding box center [576, 594] width 125 height 20
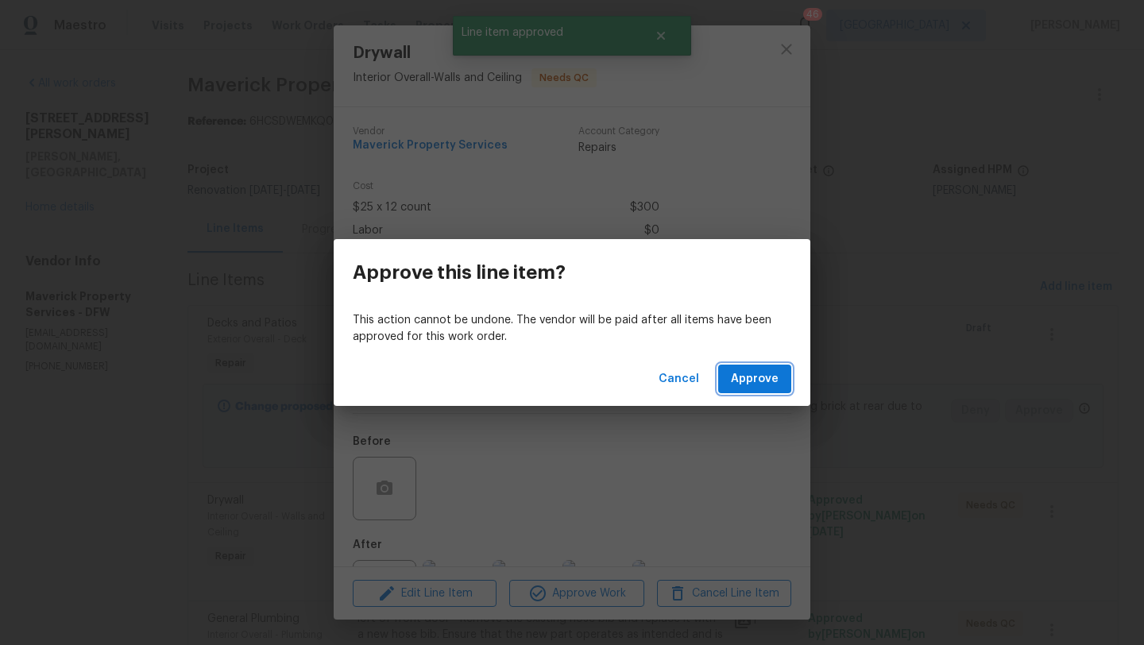
click at [755, 385] on span "Approve" at bounding box center [755, 379] width 48 height 20
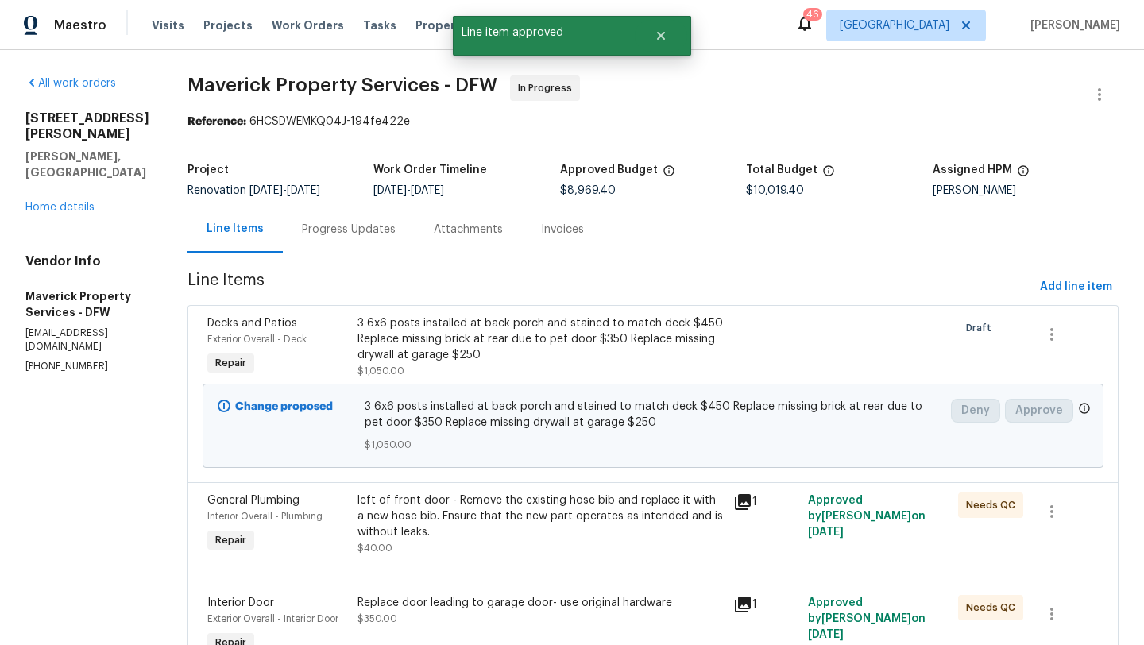
click at [508, 517] on div "left of front door - Remove the existing hose bib and replace it with a new hos…" at bounding box center [541, 517] width 366 height 48
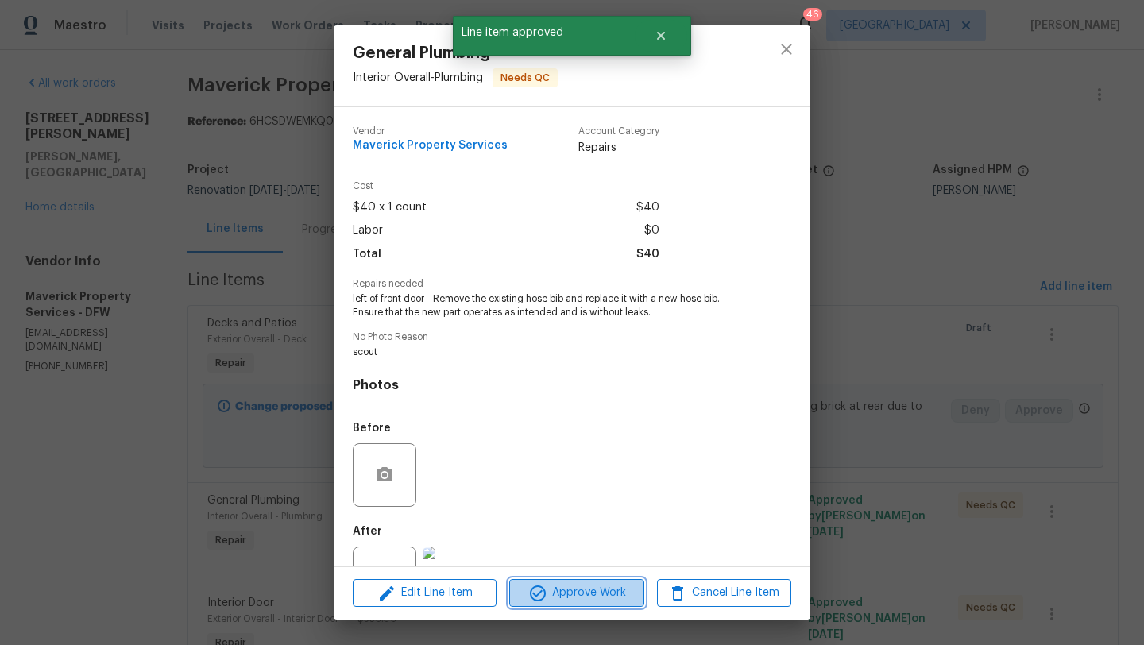
click at [572, 593] on span "Approve Work" at bounding box center [576, 593] width 125 height 20
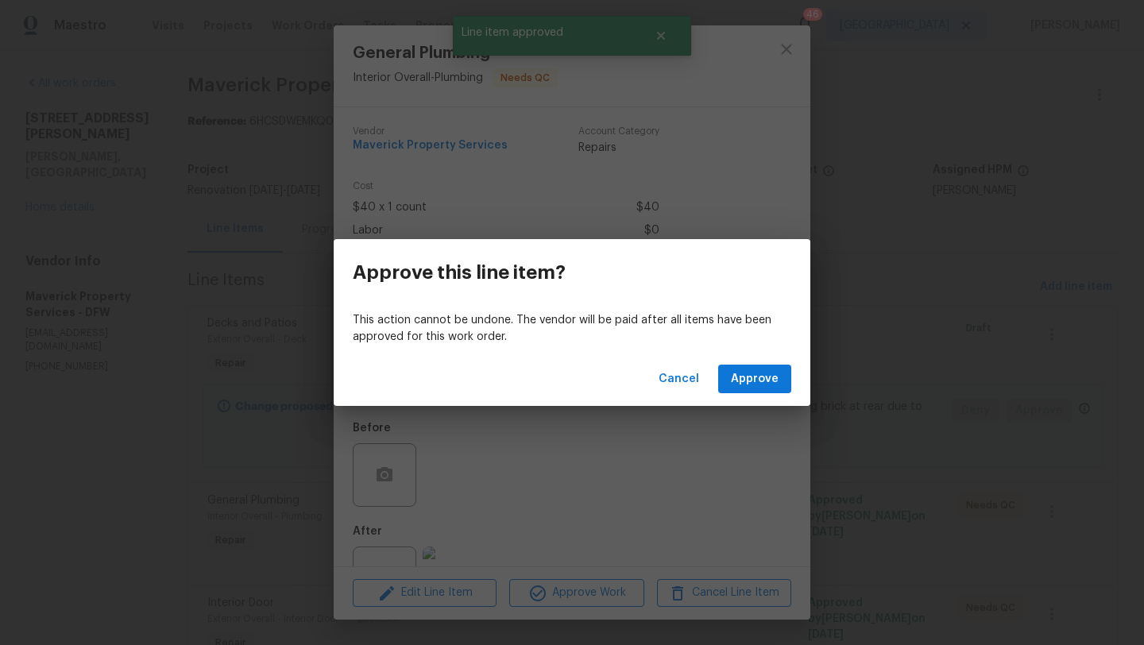
click at [739, 394] on div "Cancel Approve" at bounding box center [572, 379] width 477 height 55
click at [746, 388] on span "Approve" at bounding box center [755, 379] width 48 height 20
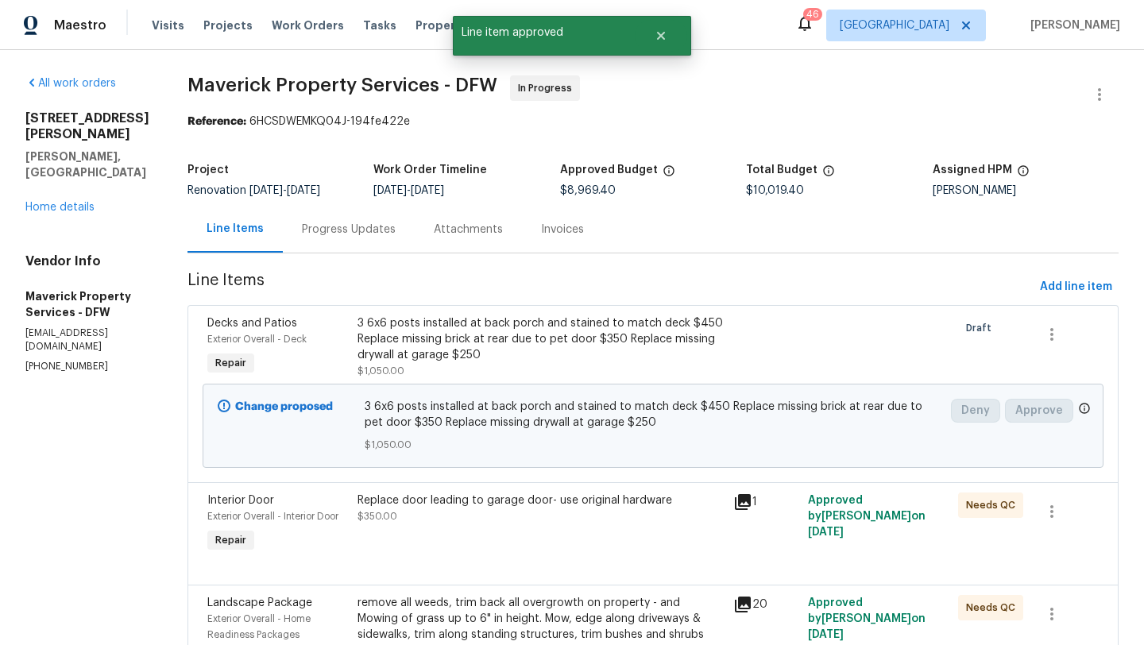
click at [517, 508] on div "Replace door leading to garage door- use original hardware" at bounding box center [541, 501] width 366 height 16
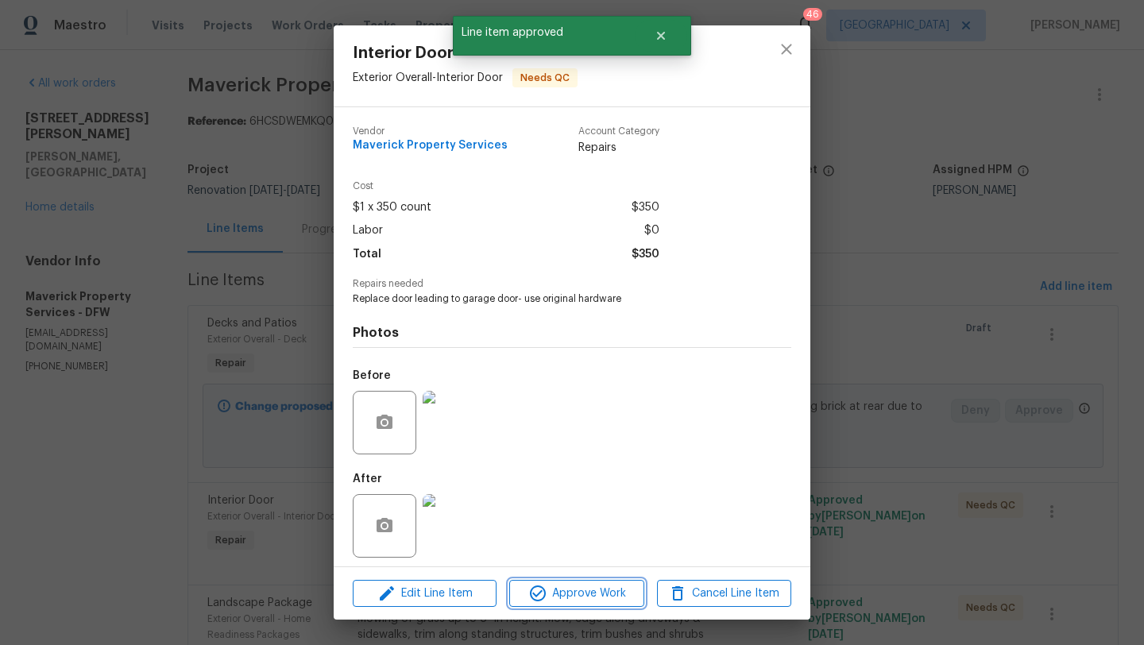
click at [576, 596] on span "Approve Work" at bounding box center [576, 594] width 125 height 20
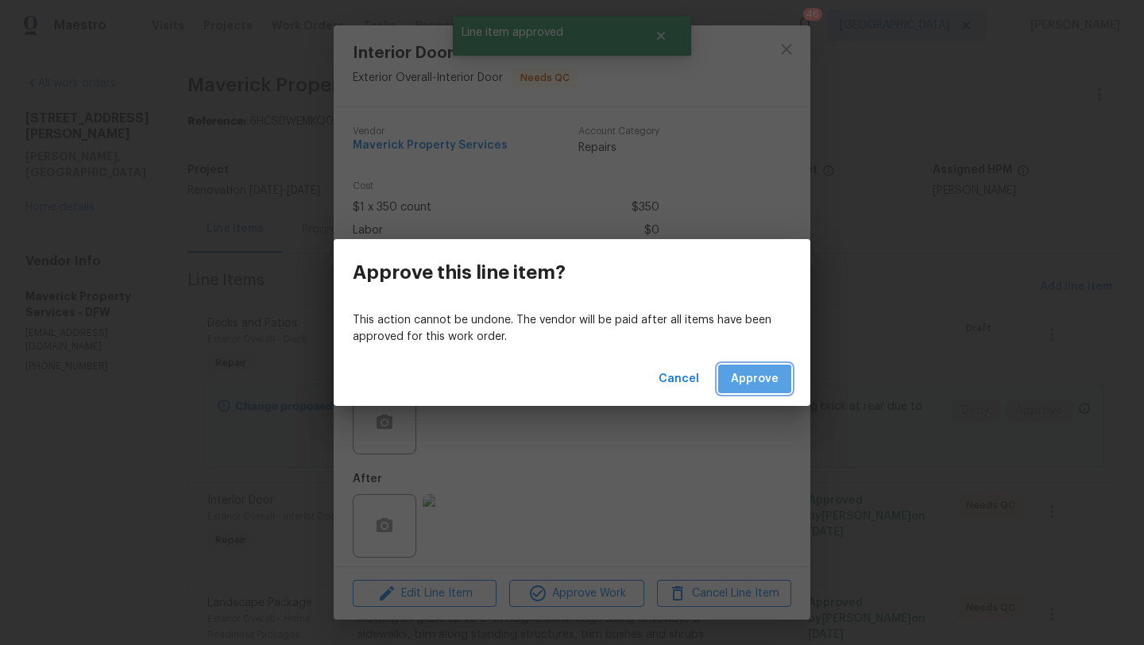
click at [744, 384] on span "Approve" at bounding box center [755, 379] width 48 height 20
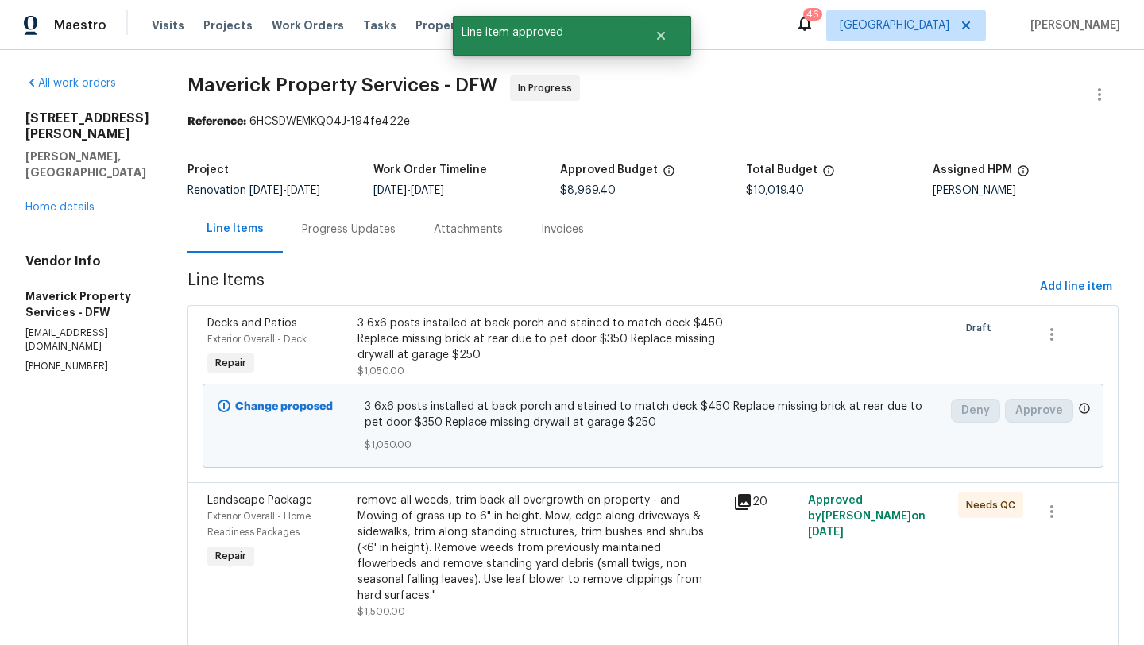
click at [529, 554] on div "remove all weeds, trim back all overgrowth on property - and Mowing of grass up…" at bounding box center [541, 548] width 366 height 111
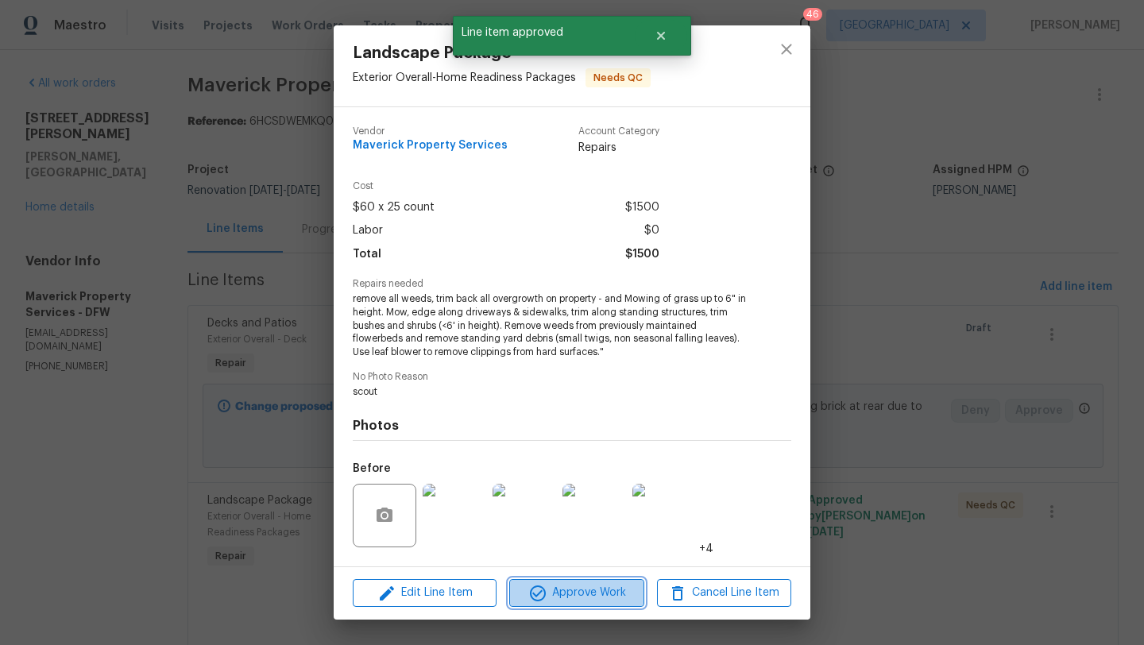
click at [568, 593] on span "Approve Work" at bounding box center [576, 593] width 125 height 20
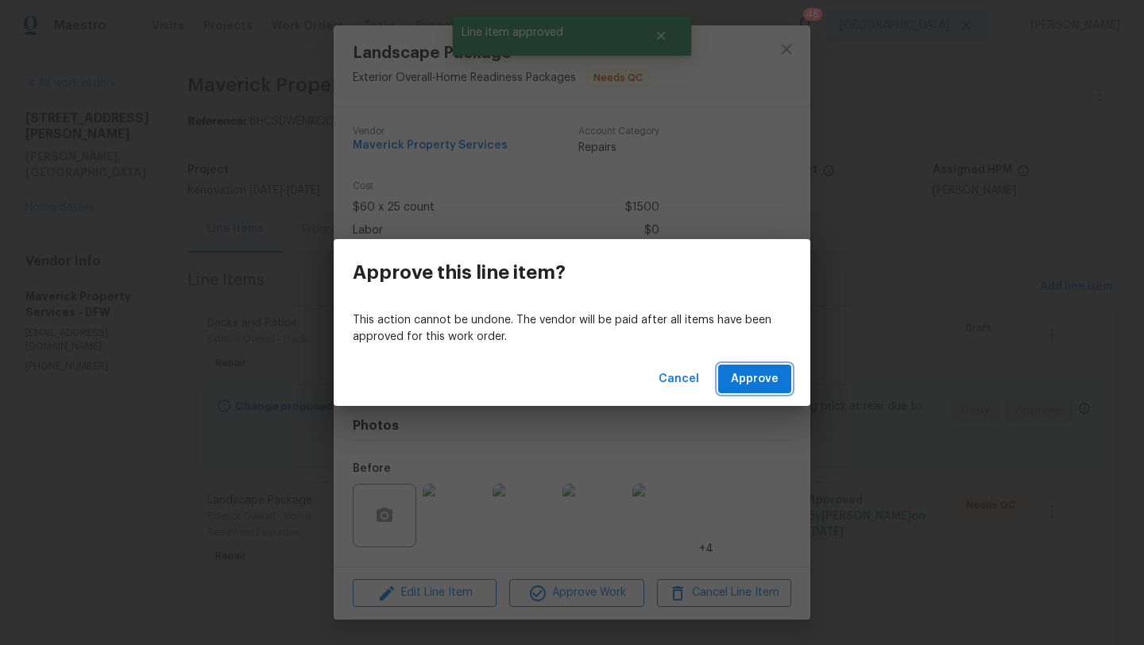
click at [768, 370] on span "Approve" at bounding box center [755, 379] width 48 height 20
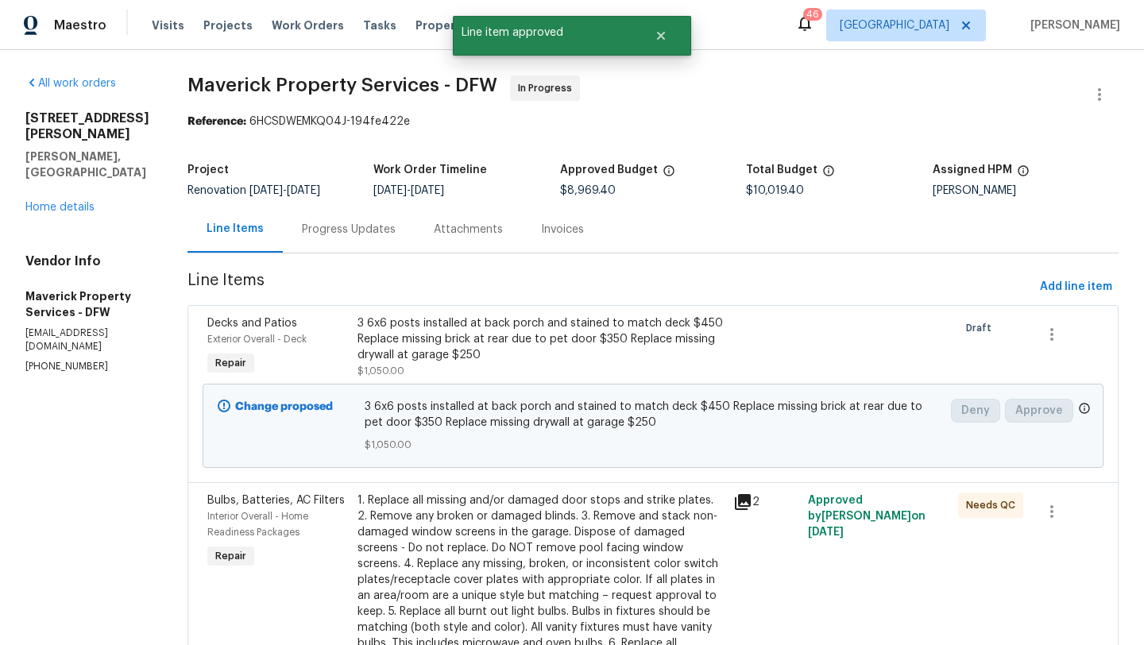
click at [496, 541] on div "1. Replace all missing and/or damaged door stops and strike plates. 2. Remove a…" at bounding box center [541, 604] width 366 height 222
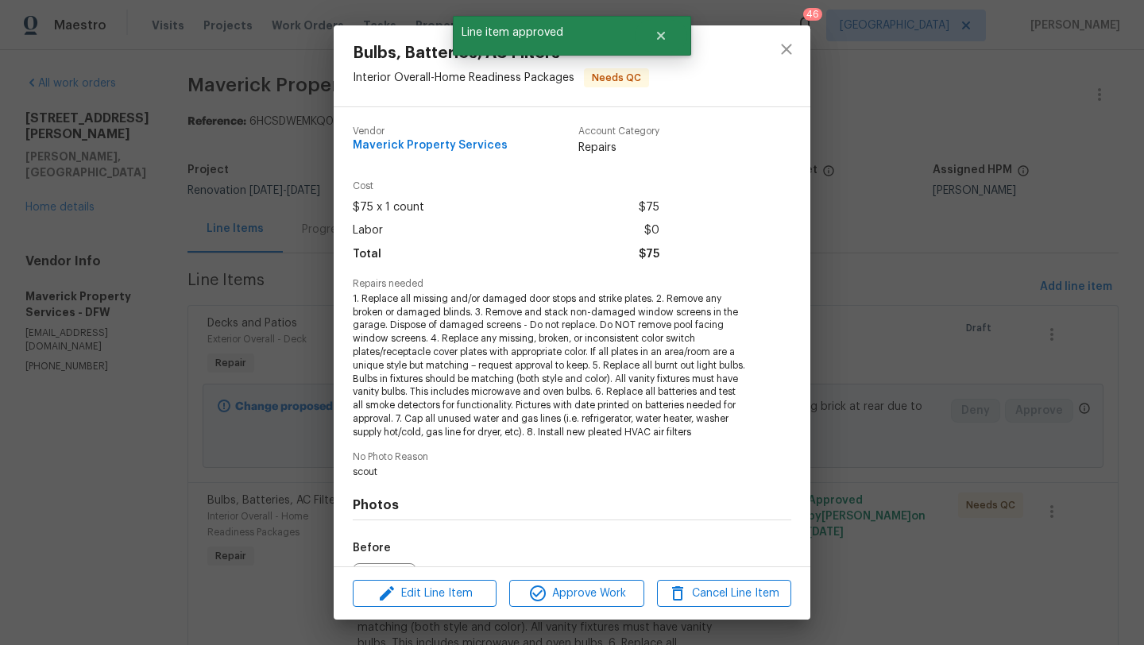
click at [558, 570] on div "Edit Line Item Approve Work Cancel Line Item" at bounding box center [572, 593] width 477 height 53
click at [558, 587] on span "Approve Work" at bounding box center [576, 594] width 125 height 20
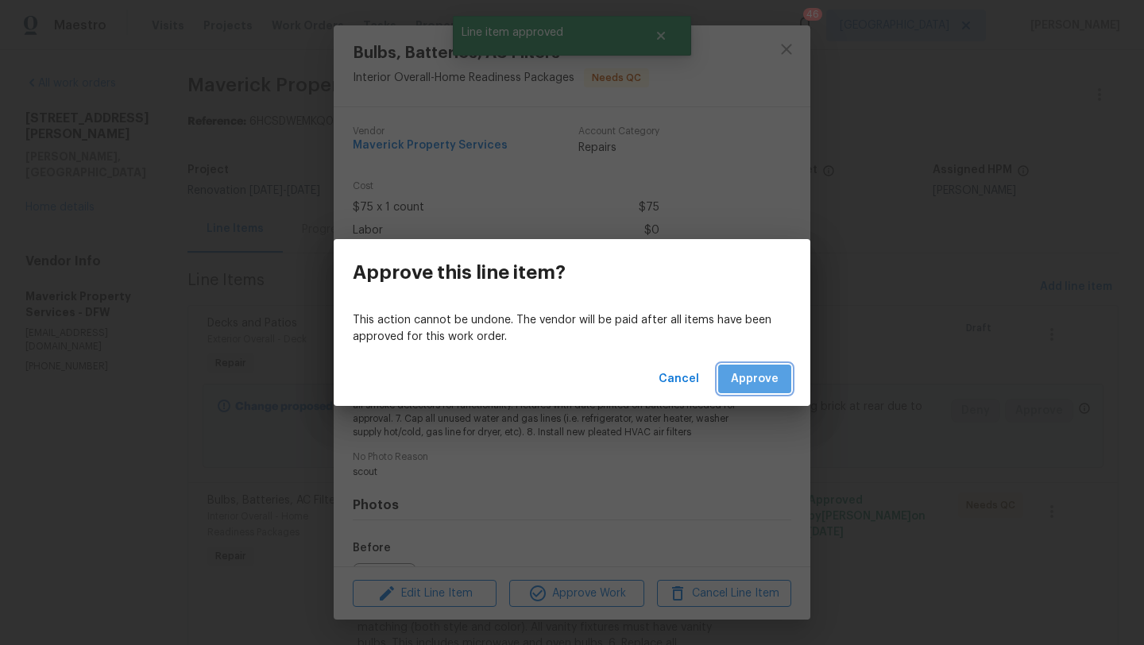
click at [758, 379] on span "Approve" at bounding box center [755, 379] width 48 height 20
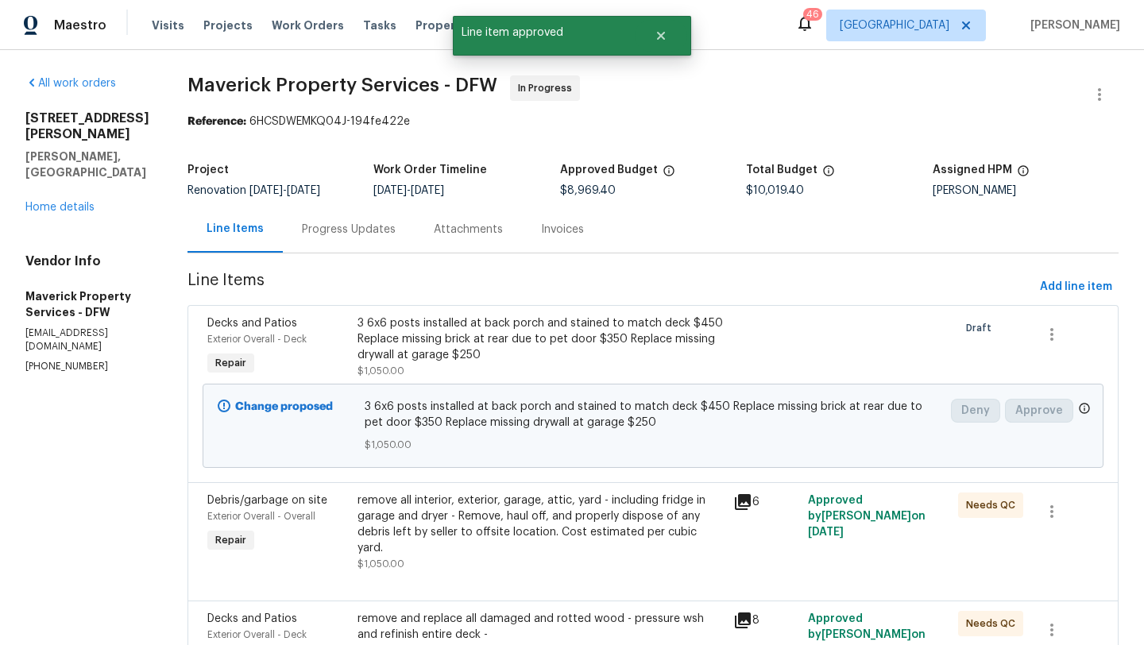
click at [651, 526] on div "remove all interior, exterior, garage, attic, yard - including fridge in garage…" at bounding box center [541, 525] width 366 height 64
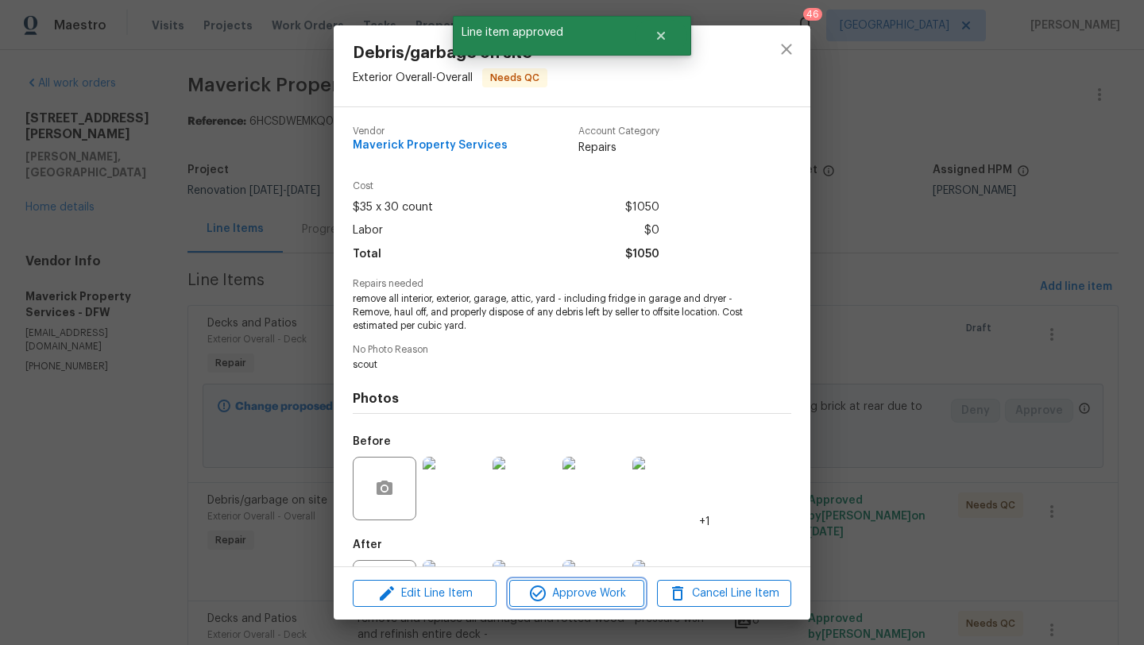
click at [578, 601] on span "Approve Work" at bounding box center [576, 594] width 125 height 20
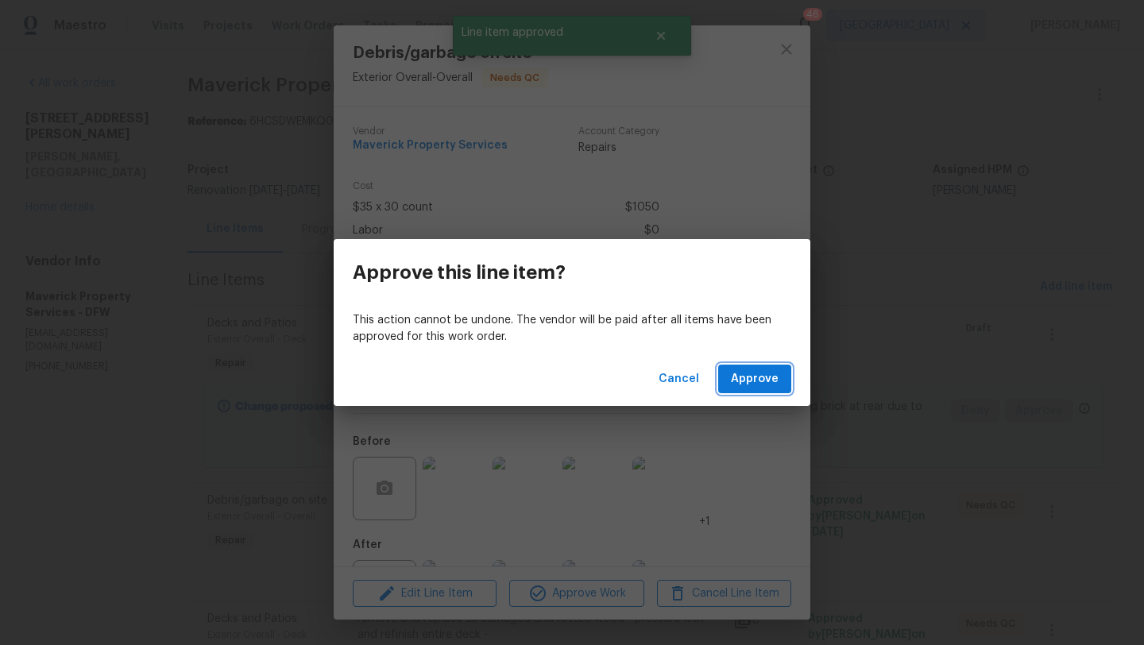
click at [754, 379] on span "Approve" at bounding box center [755, 379] width 48 height 20
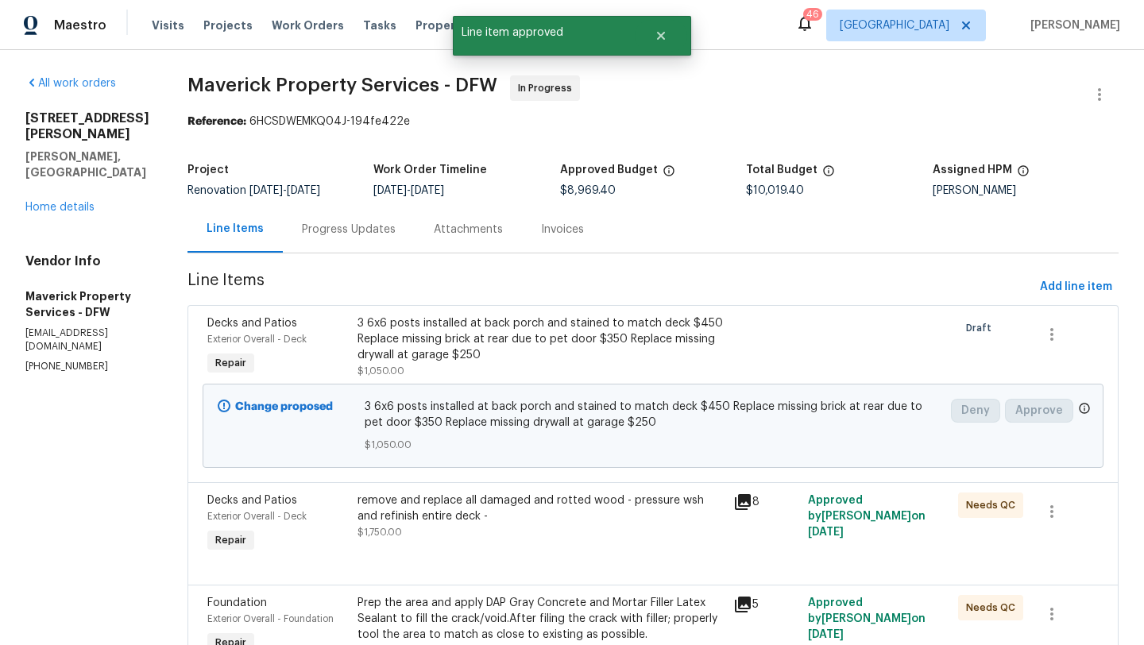
click at [508, 524] on div "remove and replace all damaged and rotted wood - pressure wsh and refinish enti…" at bounding box center [541, 509] width 366 height 32
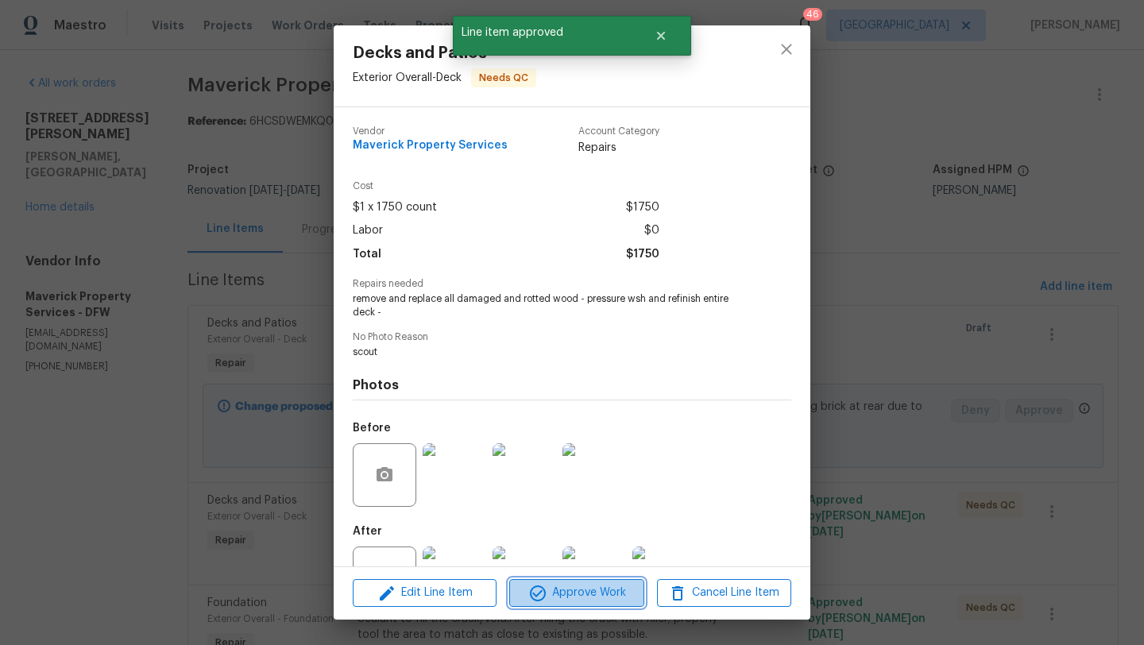
click at [565, 586] on span "Approve Work" at bounding box center [576, 593] width 125 height 20
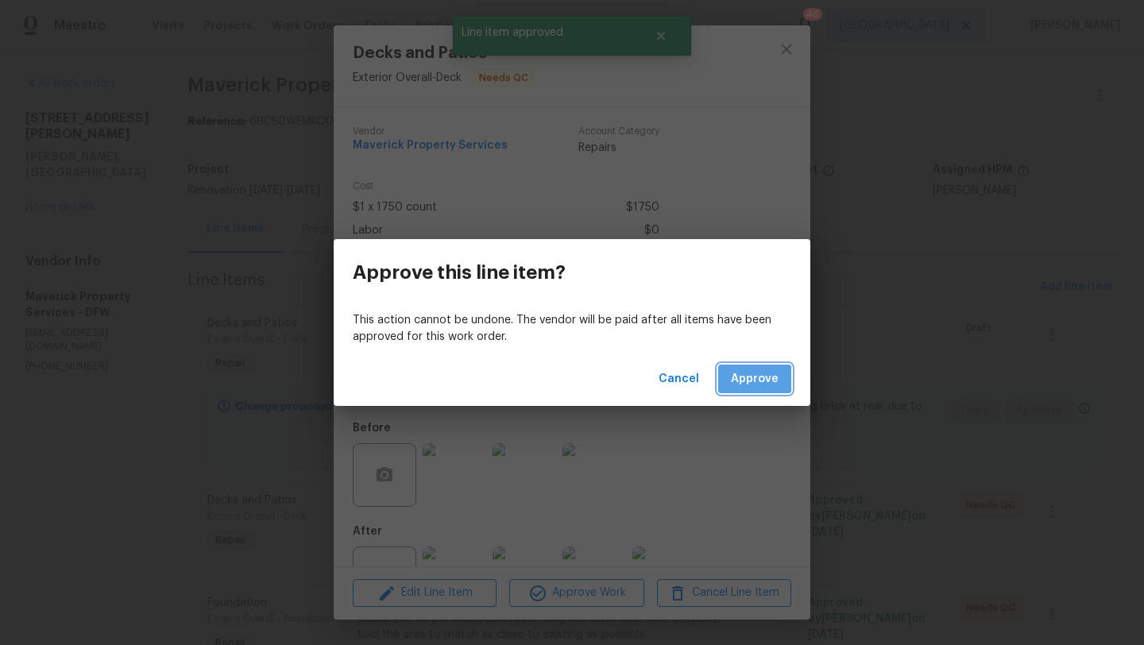
click at [759, 388] on span "Approve" at bounding box center [755, 379] width 48 height 20
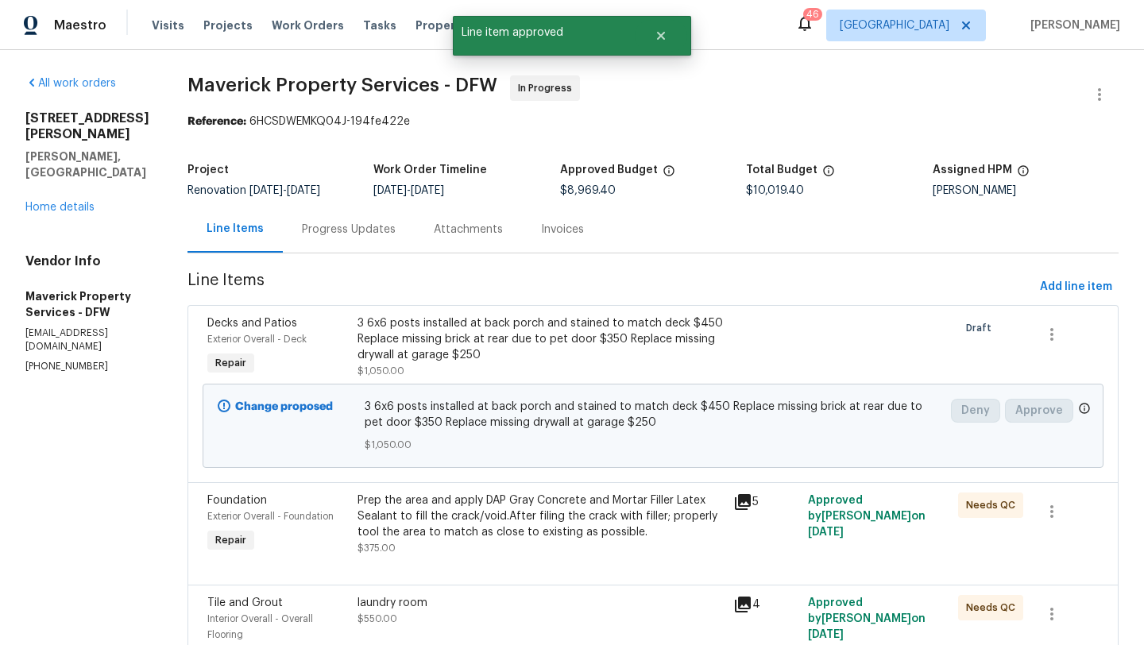
click at [493, 540] on div "Prep the area and apply DAP Gray Concrete and Mortar Filler Latex Sealant to fi…" at bounding box center [541, 517] width 366 height 48
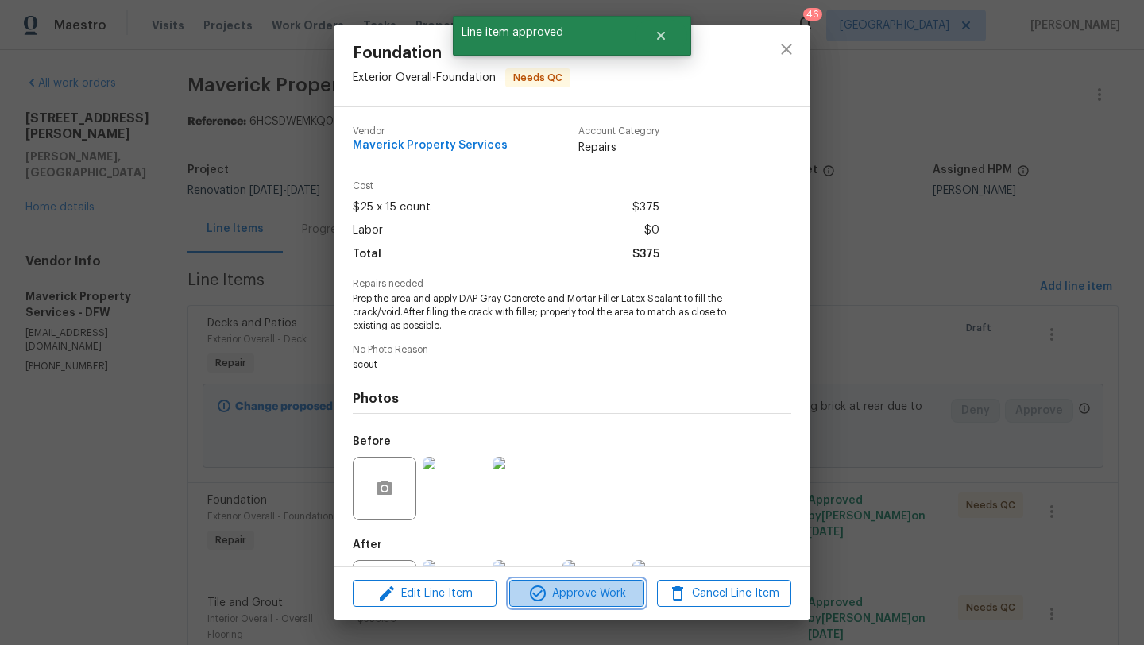
click at [555, 586] on span "Approve Work" at bounding box center [576, 594] width 125 height 20
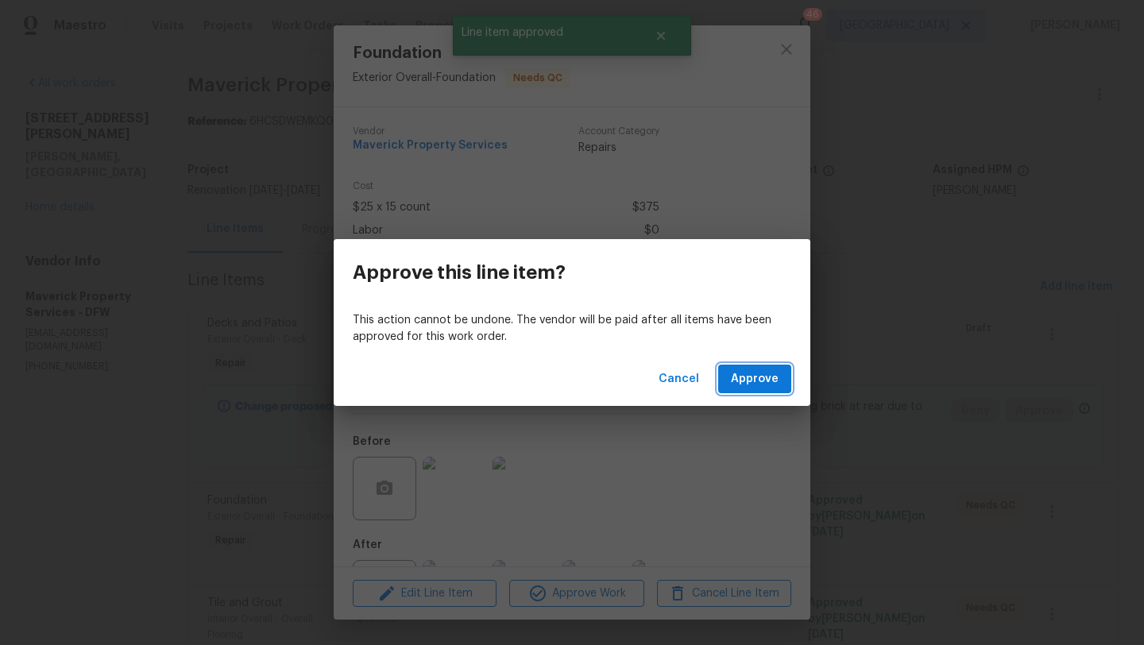
click at [740, 381] on span "Approve" at bounding box center [755, 379] width 48 height 20
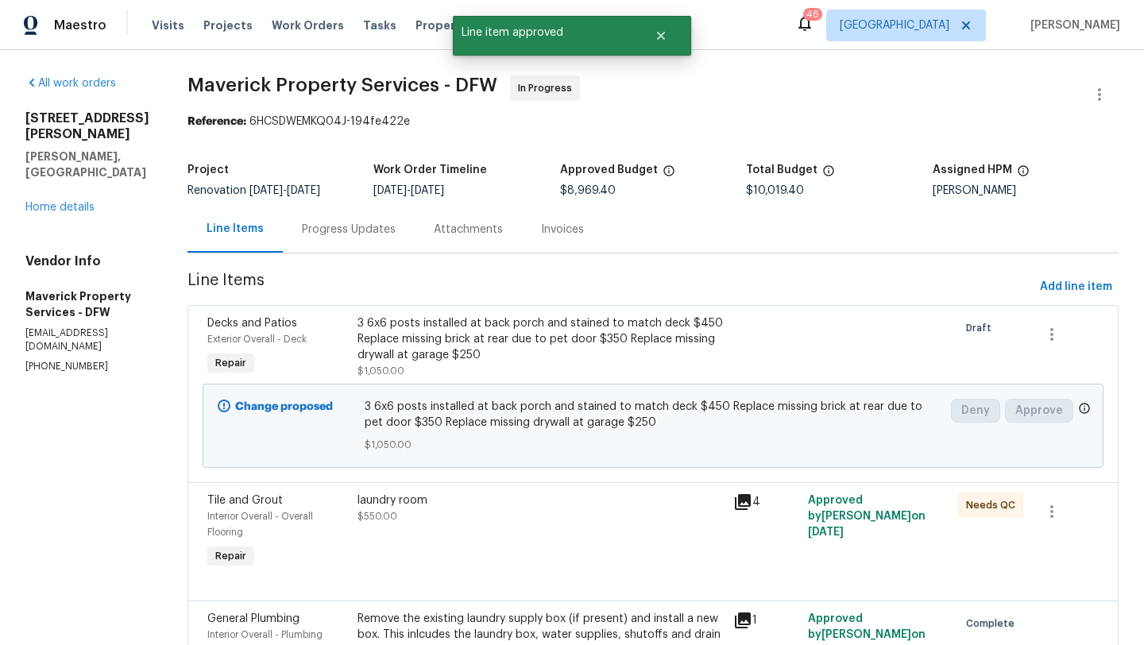
click at [559, 524] on div "laundry room $550.00" at bounding box center [541, 509] width 366 height 32
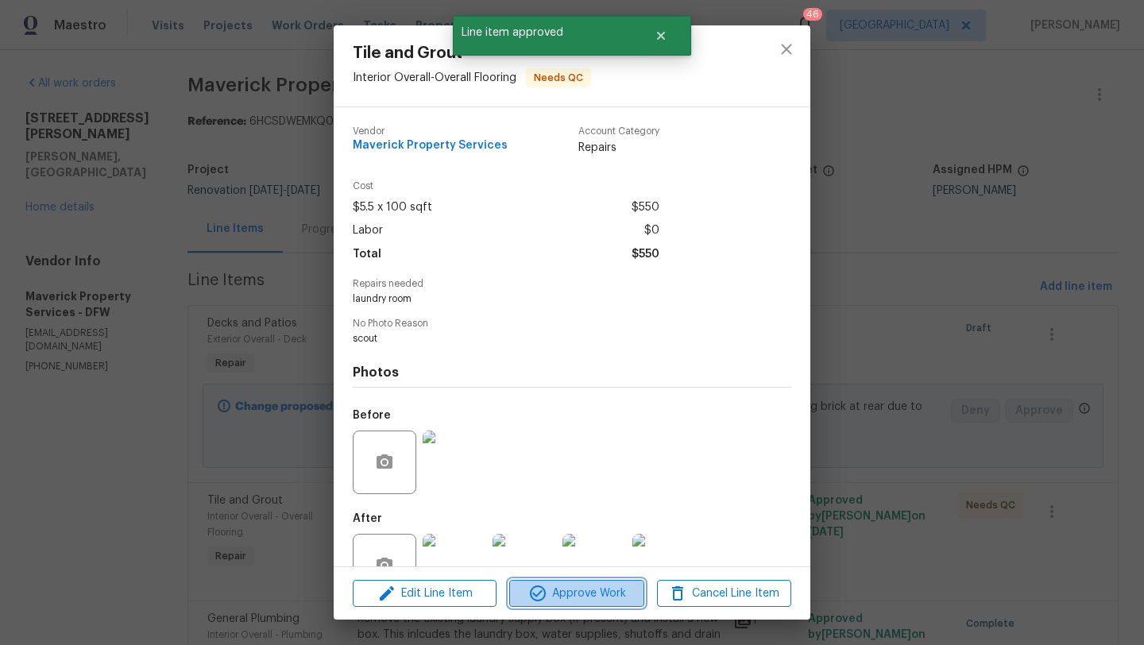
click at [582, 591] on span "Approve Work" at bounding box center [576, 594] width 125 height 20
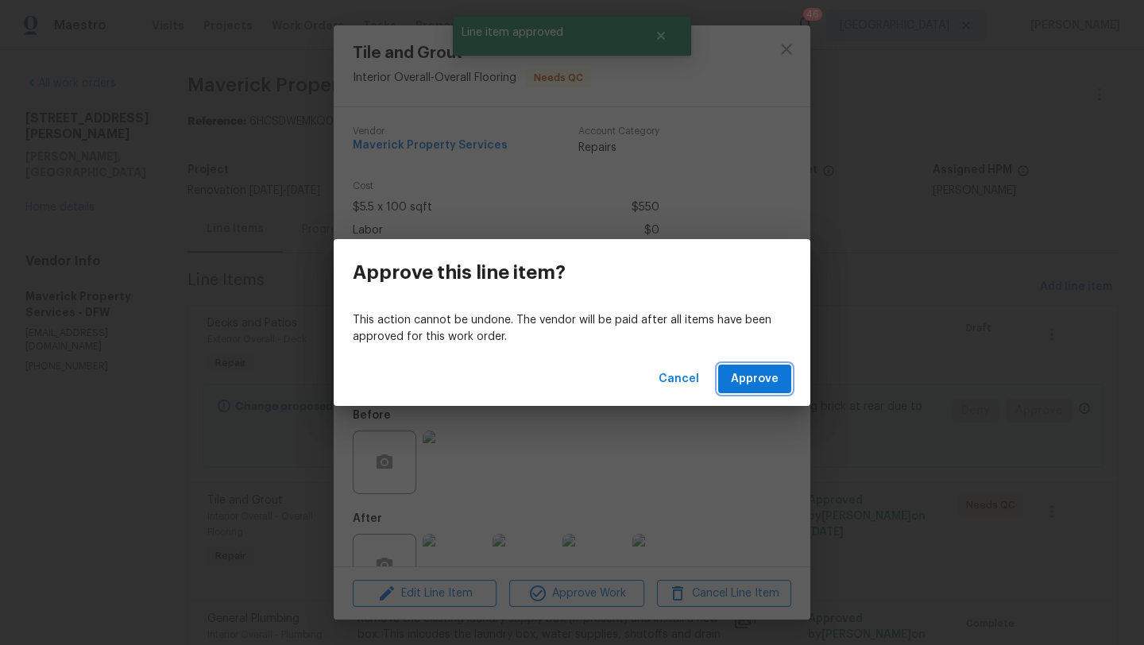
click at [759, 383] on span "Approve" at bounding box center [755, 379] width 48 height 20
